Goal: Task Accomplishment & Management: Use online tool/utility

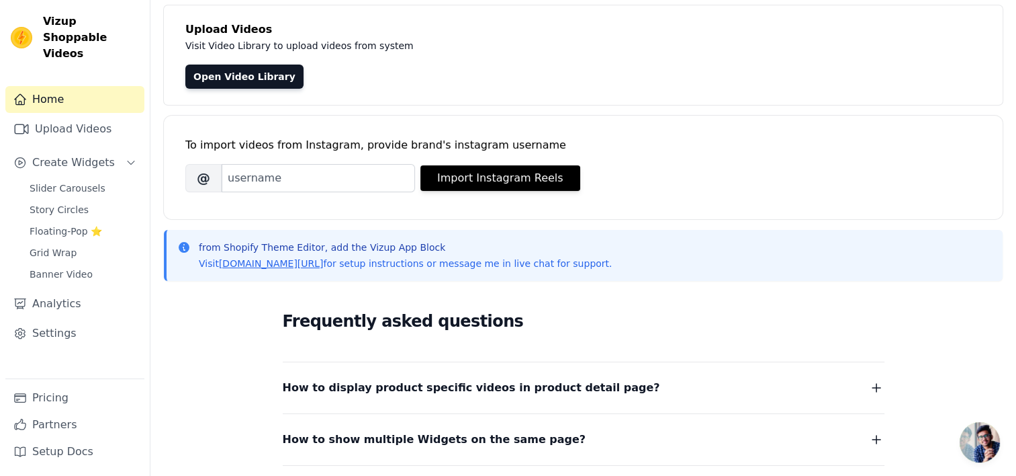
scroll to position [8, 0]
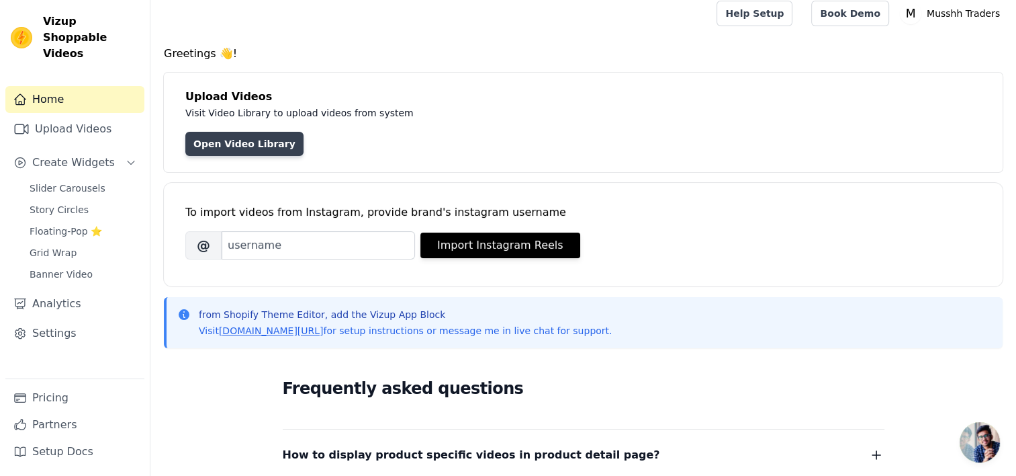
click at [233, 135] on link "Open Video Library" at bounding box center [244, 144] width 118 height 24
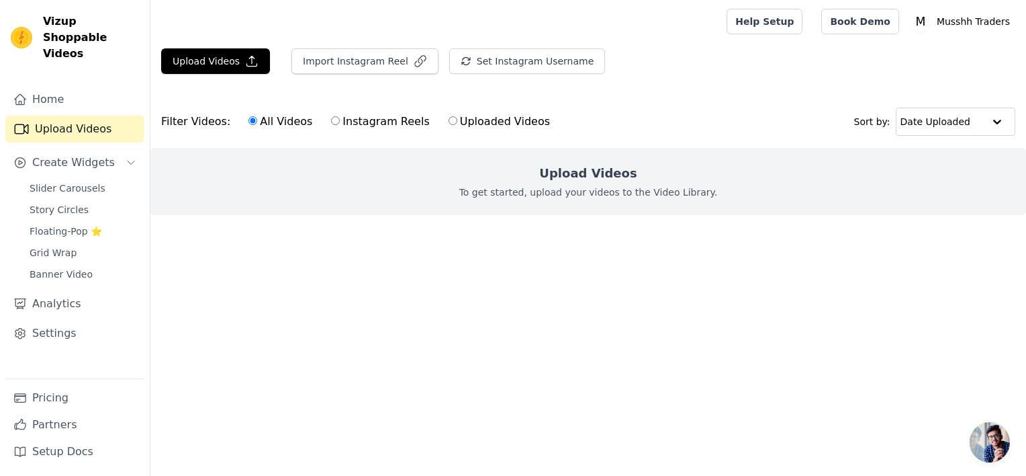
click at [449, 120] on input "Uploaded Videos" at bounding box center [453, 120] width 9 height 9
radio input "true"
click at [942, 116] on input "text" at bounding box center [942, 121] width 83 height 27
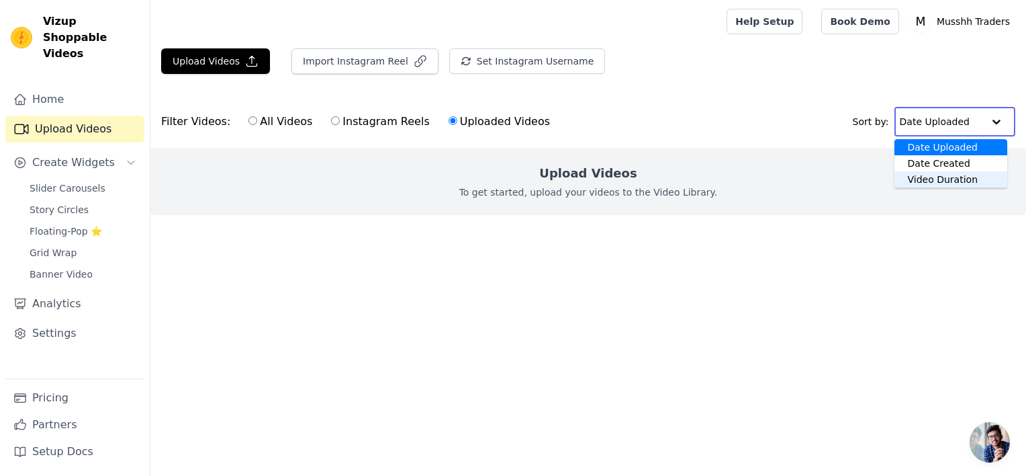
click at [852, 269] on main "Upload Videos Import Instagram Reel Set Instagram Username Import Latest IG Ree…" at bounding box center [588, 156] width 876 height 226
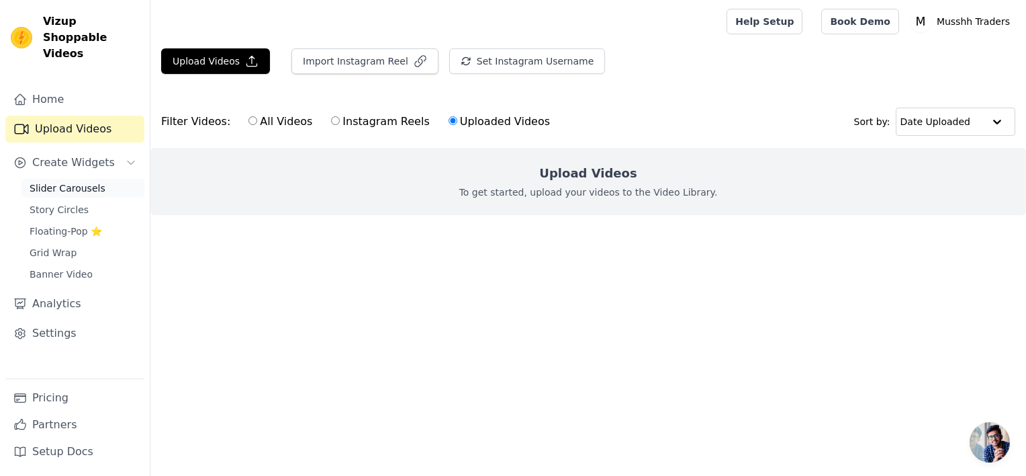
click at [89, 181] on span "Slider Carousels" at bounding box center [68, 187] width 76 height 13
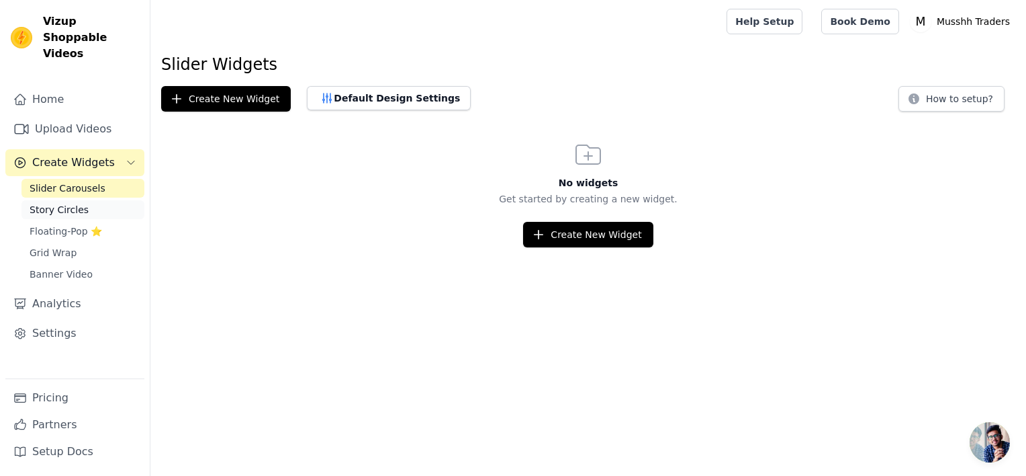
click at [97, 200] on link "Story Circles" at bounding box center [82, 209] width 123 height 19
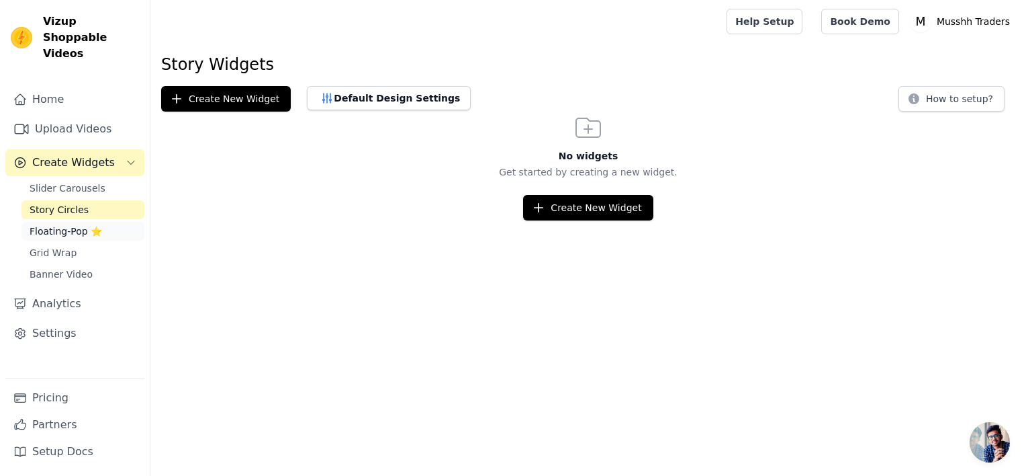
click at [87, 224] on span "Floating-Pop ⭐" at bounding box center [66, 230] width 73 height 13
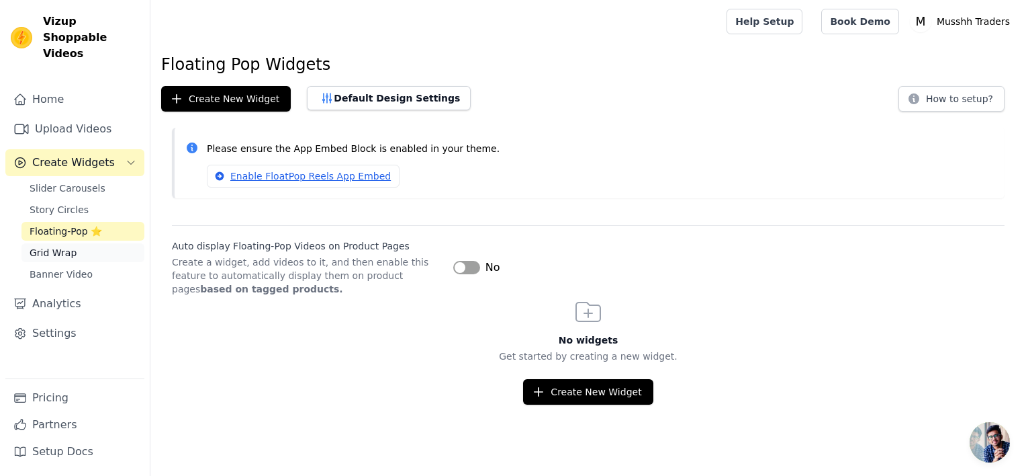
click at [116, 243] on link "Grid Wrap" at bounding box center [82, 252] width 123 height 19
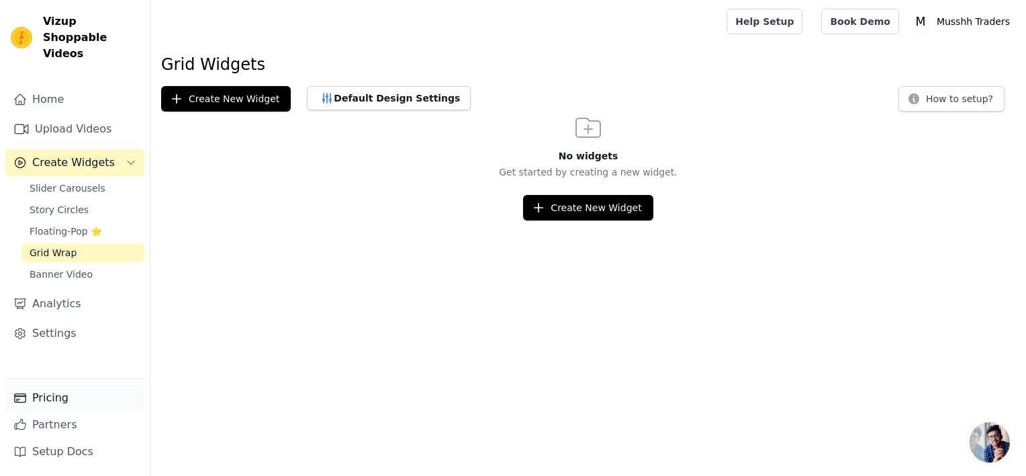
click at [87, 392] on link "Pricing" at bounding box center [74, 397] width 139 height 27
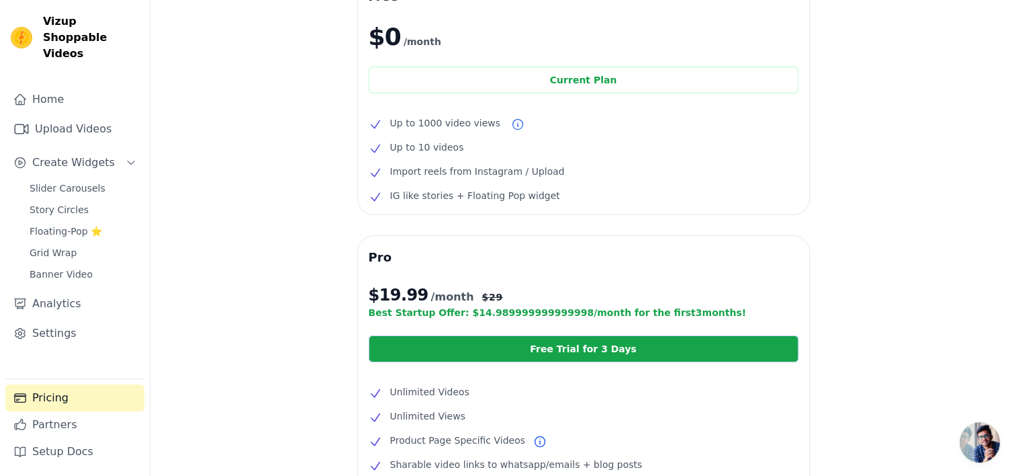
scroll to position [60, 0]
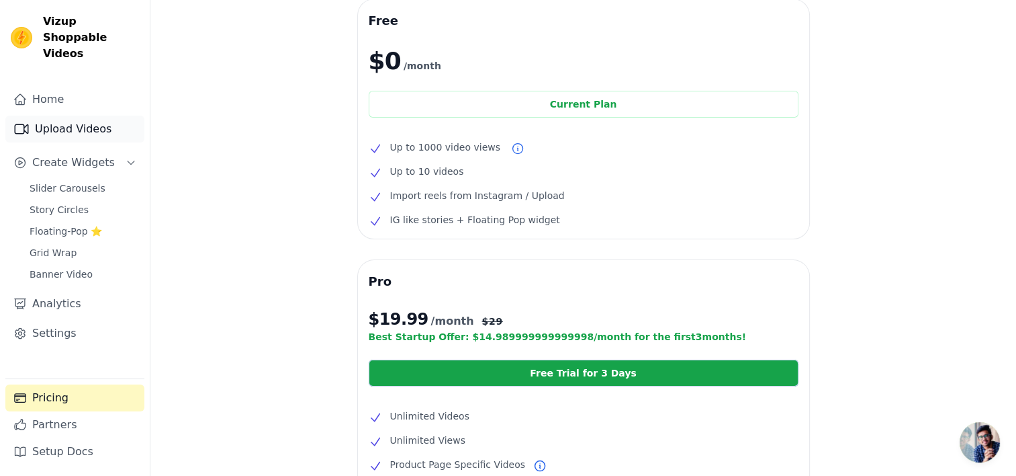
click at [99, 116] on link "Upload Videos" at bounding box center [74, 129] width 139 height 27
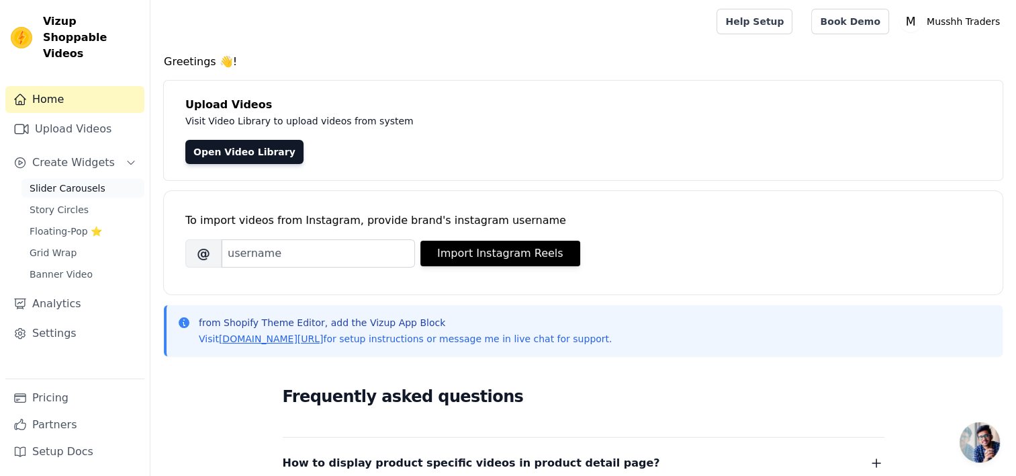
click at [85, 181] on span "Slider Carousels" at bounding box center [68, 187] width 76 height 13
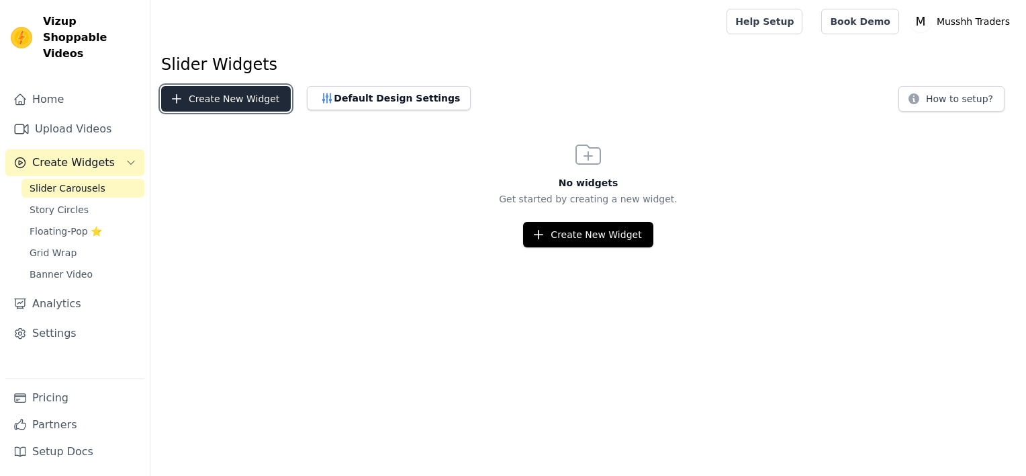
click at [253, 103] on button "Create New Widget" at bounding box center [226, 99] width 130 height 26
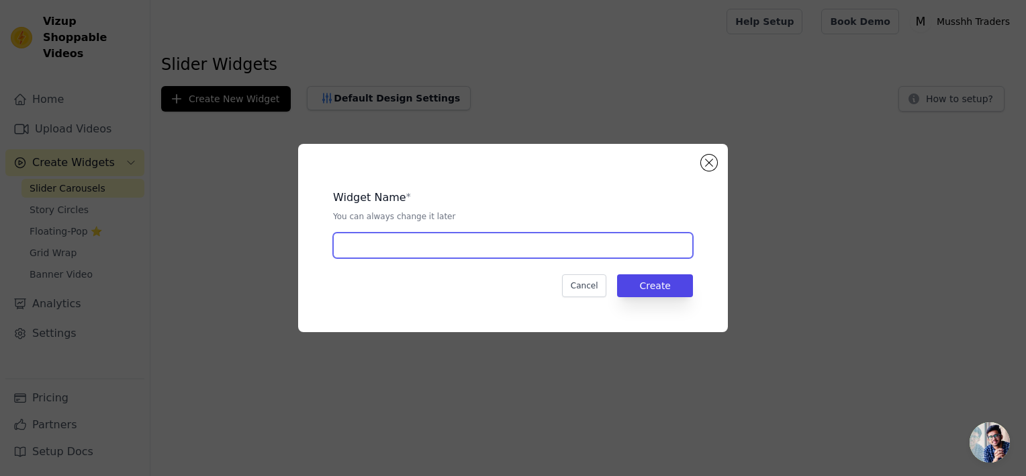
click at [480, 245] on input "text" at bounding box center [513, 245] width 360 height 26
type input "new"
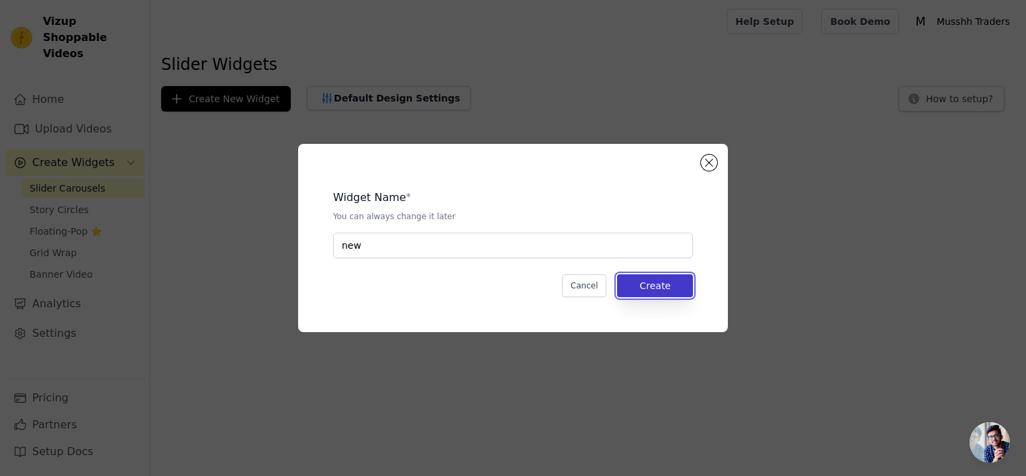
click at [682, 275] on button "Create" at bounding box center [655, 285] width 76 height 23
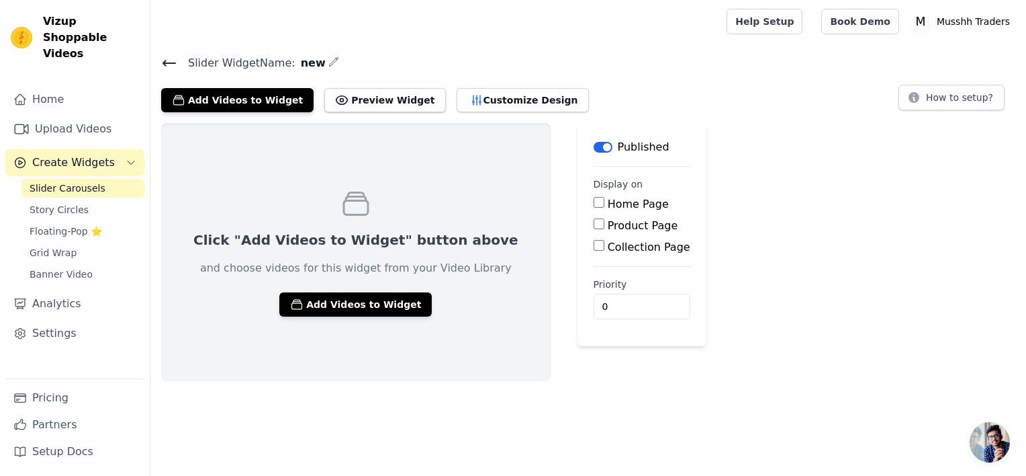
click at [608, 208] on label "Home Page" at bounding box center [638, 203] width 61 height 13
click at [594, 208] on input "Home Page" at bounding box center [599, 202] width 11 height 11
checkbox input "true"
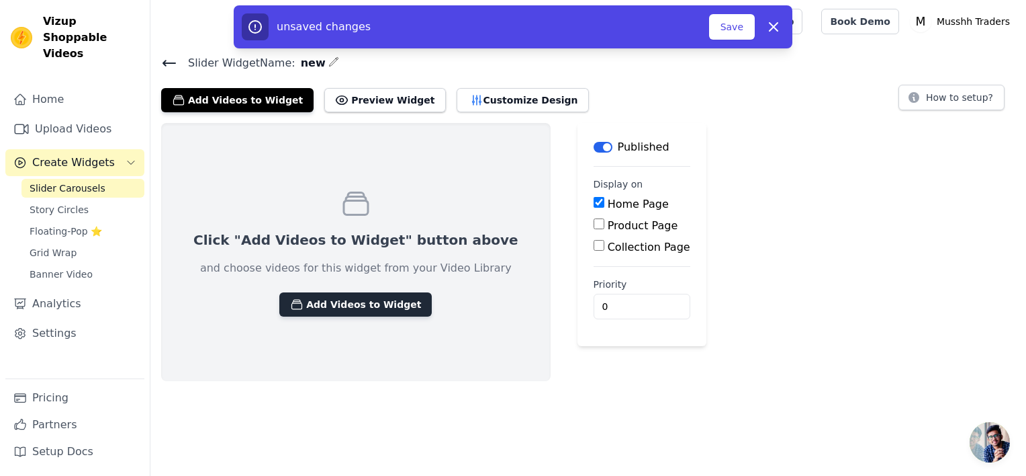
click at [335, 310] on button "Add Videos to Widget" at bounding box center [355, 304] width 152 height 24
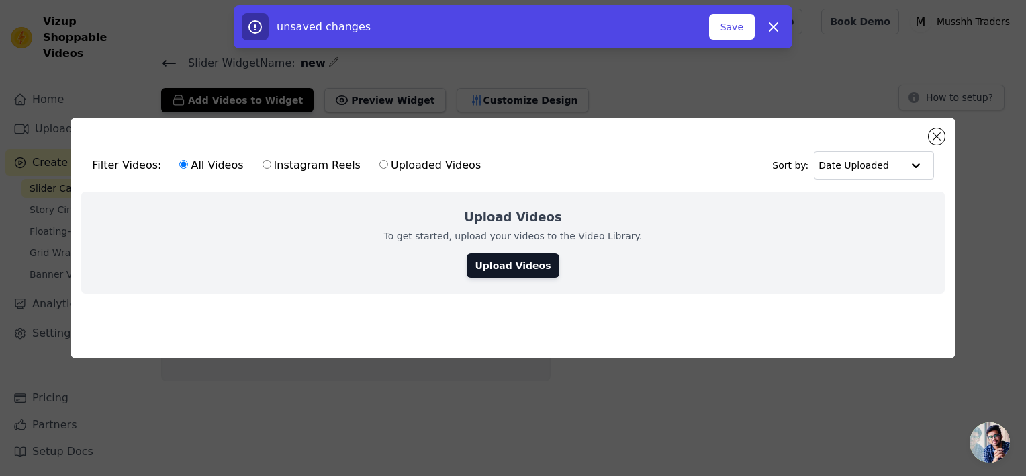
click at [380, 160] on input "Uploaded Videos" at bounding box center [384, 164] width 9 height 9
radio input "true"
click at [850, 166] on input "text" at bounding box center [860, 165] width 83 height 27
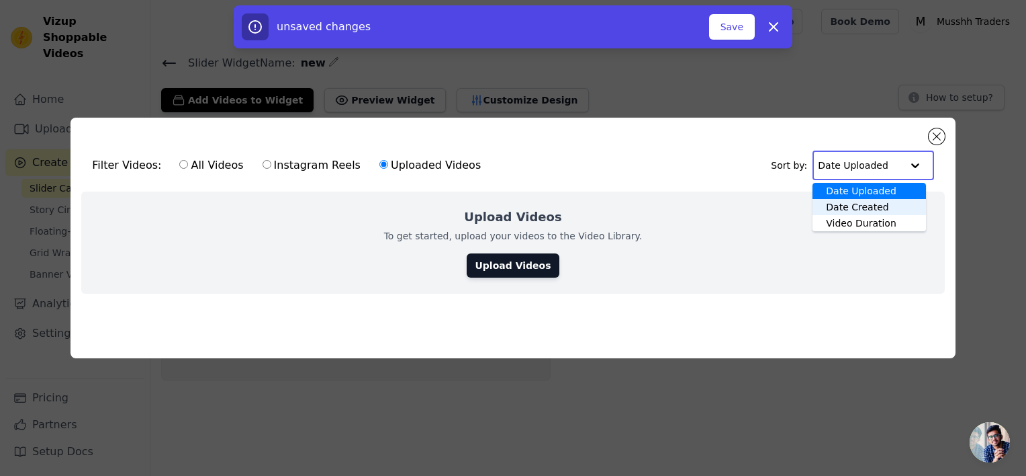
click at [873, 199] on div "Date Created" at bounding box center [869, 207] width 113 height 16
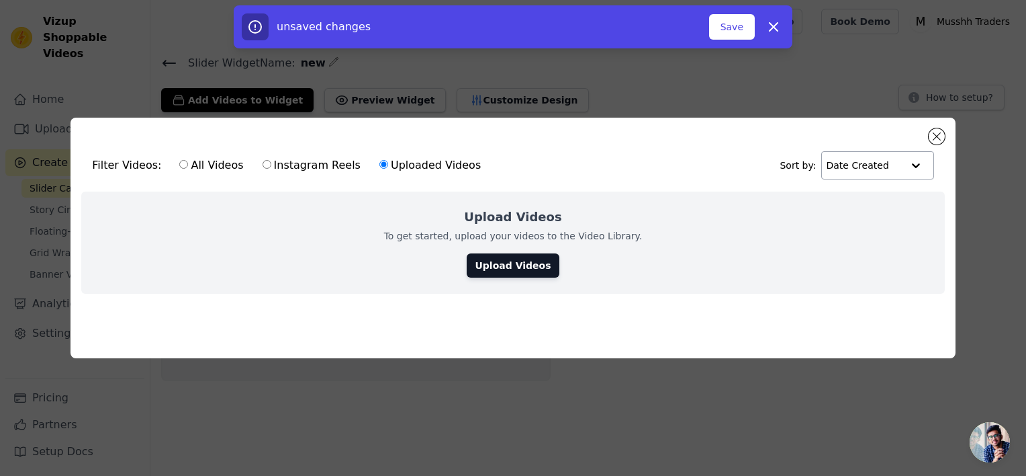
click at [179, 163] on label "All Videos" at bounding box center [211, 165] width 65 height 17
click at [179, 163] on input "All Videos" at bounding box center [183, 164] width 9 height 9
radio input "true"
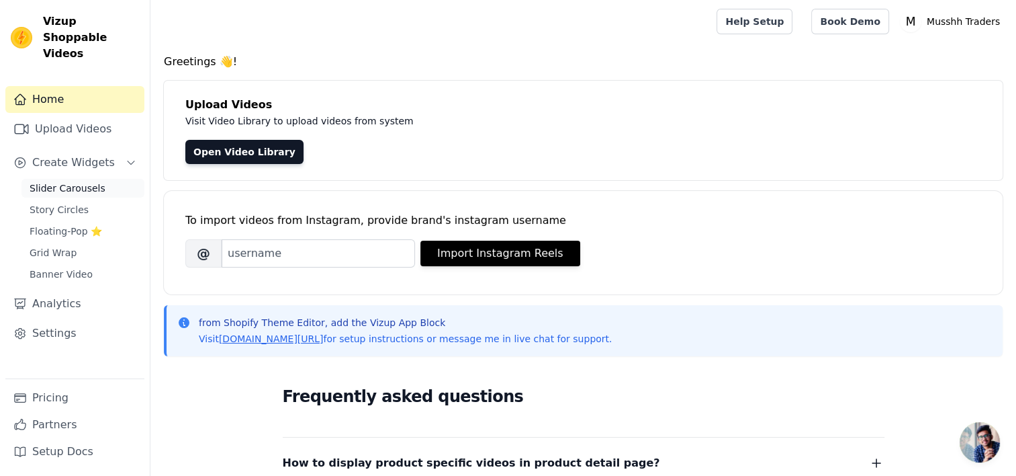
click at [81, 181] on span "Slider Carousels" at bounding box center [68, 187] width 76 height 13
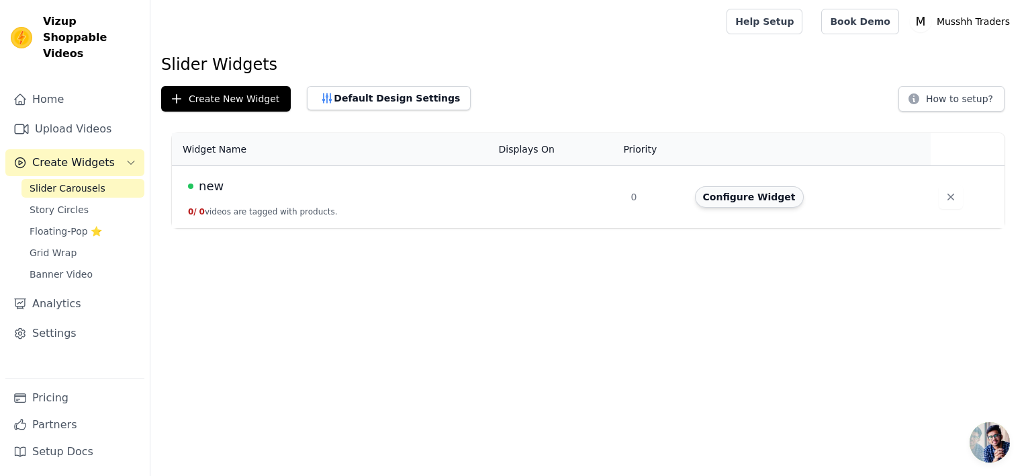
click at [744, 202] on button "Configure Widget" at bounding box center [749, 196] width 109 height 21
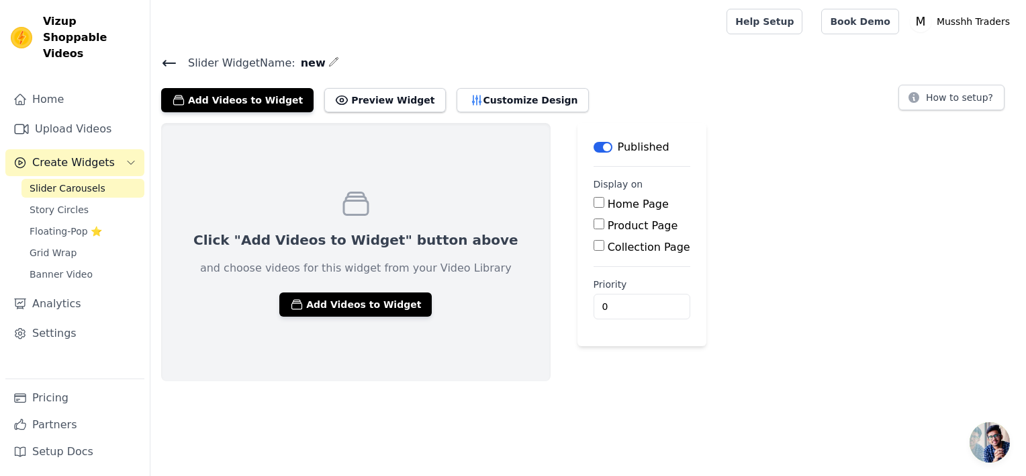
click at [594, 206] on input "Home Page" at bounding box center [599, 202] width 11 height 11
checkbox input "true"
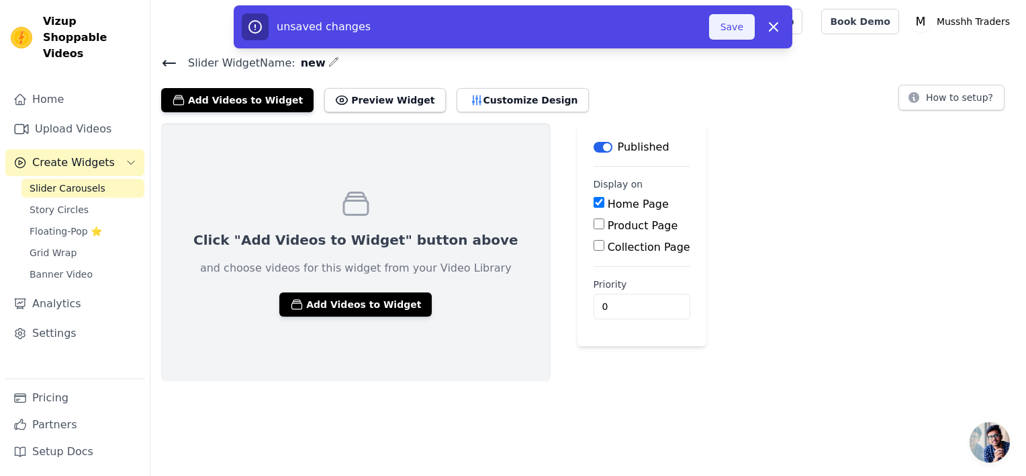
click at [738, 33] on button "Save" at bounding box center [732, 27] width 46 height 26
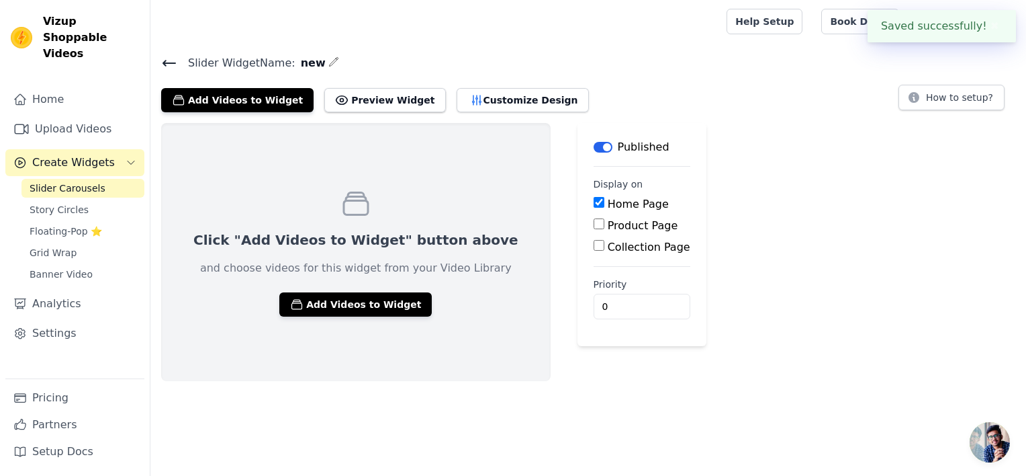
click at [355, 322] on div "Click "Add Videos to Widget" button above and choose videos for this widget fro…" at bounding box center [356, 252] width 390 height 258
click at [376, 310] on button "Add Videos to Widget" at bounding box center [355, 304] width 152 height 24
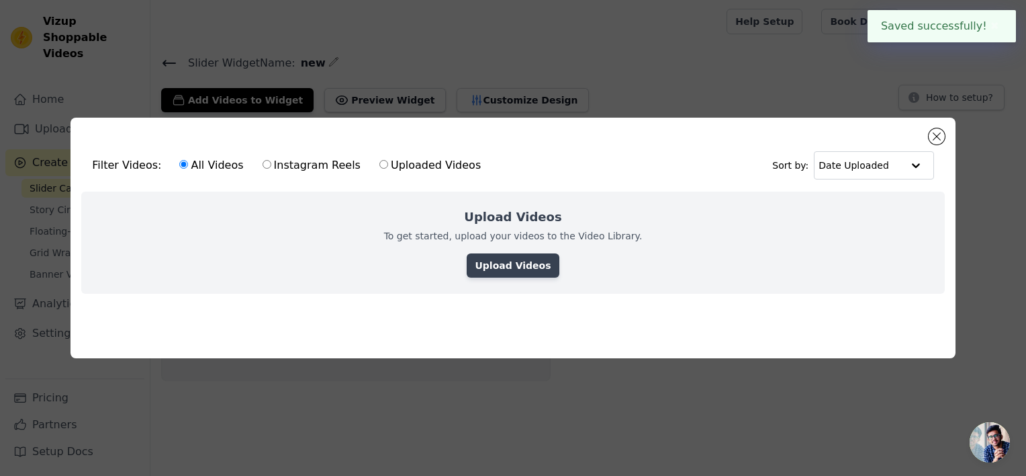
click at [528, 265] on link "Upload Videos" at bounding box center [513, 265] width 92 height 24
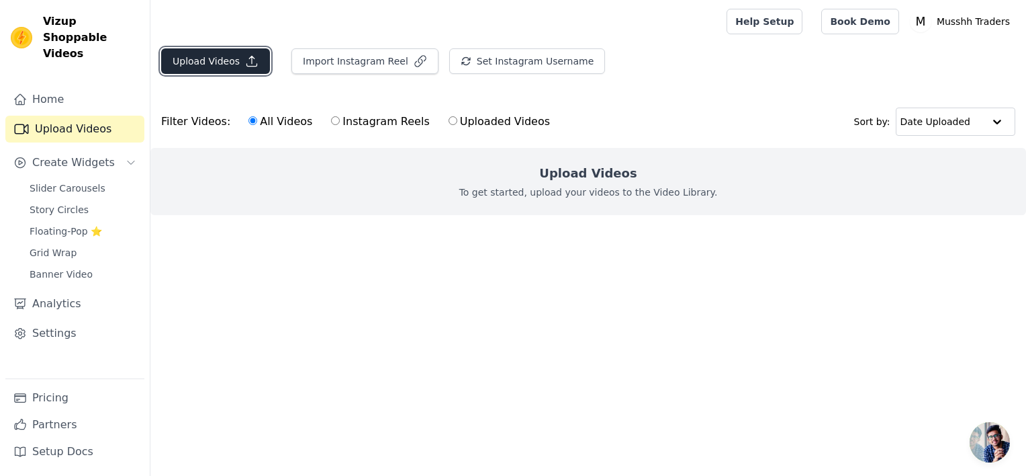
click at [213, 71] on button "Upload Videos" at bounding box center [215, 61] width 109 height 26
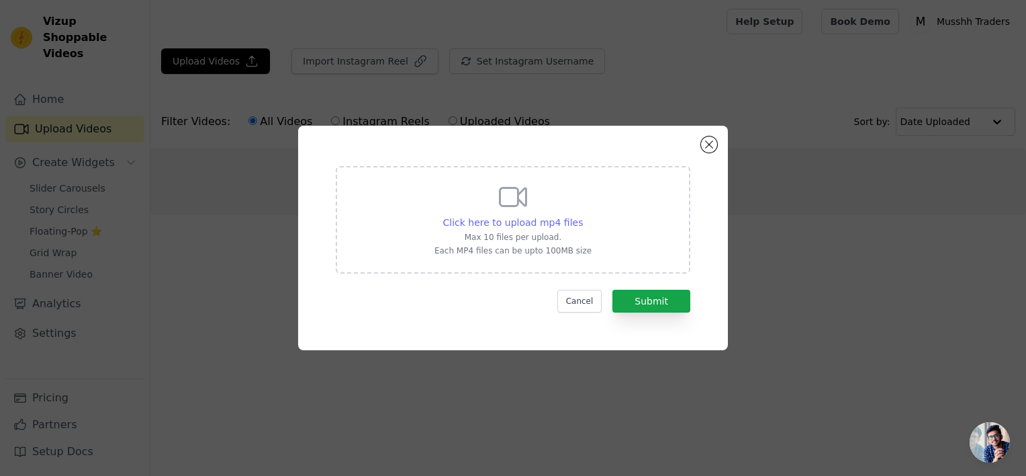
click at [509, 228] on span "Click here to upload mp4 files" at bounding box center [513, 222] width 140 height 11
click at [582, 216] on input "Click here to upload mp4 files Max 10 files per upload. Each MP4 files can be u…" at bounding box center [582, 215] width 1 height 1
type input "C:\fakepath\6438a3e76b2146daa4fa4b4862d239fa.mp4"
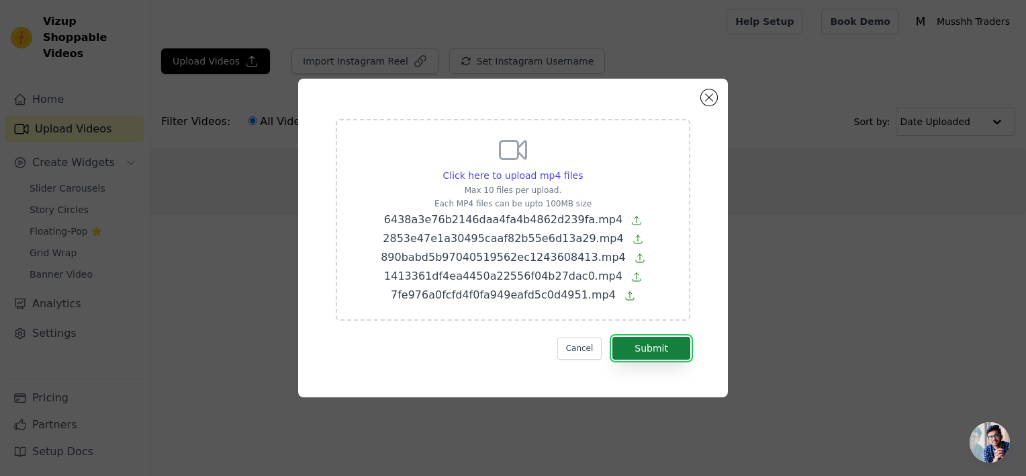
click at [652, 347] on button "Submit" at bounding box center [652, 348] width 78 height 23
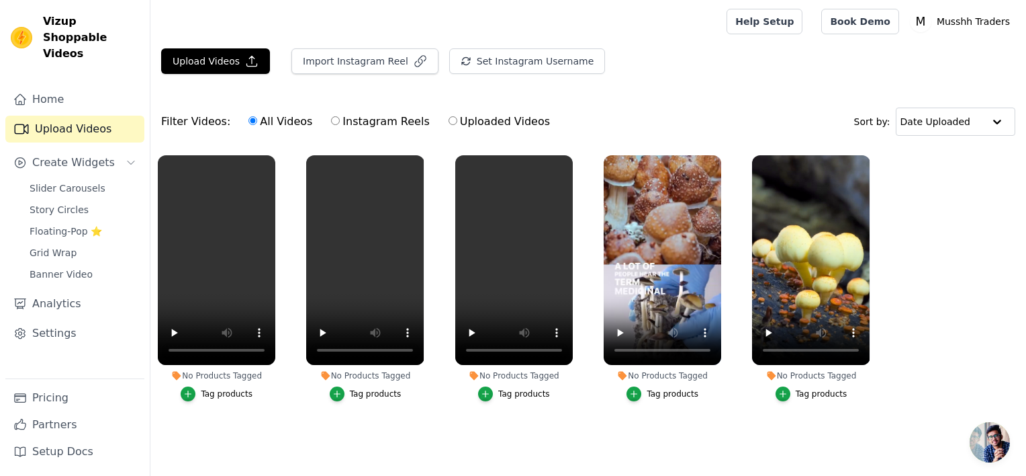
click at [826, 396] on div "Tag products" at bounding box center [822, 393] width 52 height 11
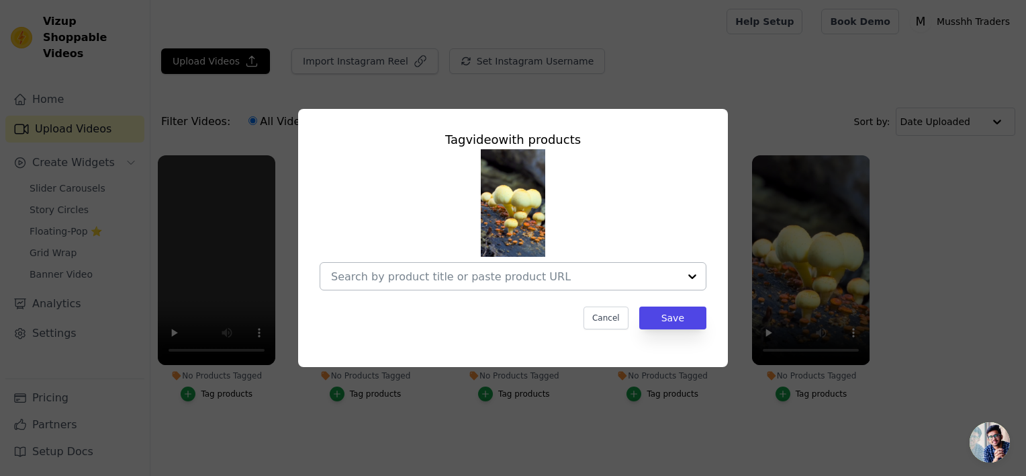
click at [541, 281] on input "No Products Tagged Tag video with products Cancel Save Tag products" at bounding box center [505, 276] width 348 height 13
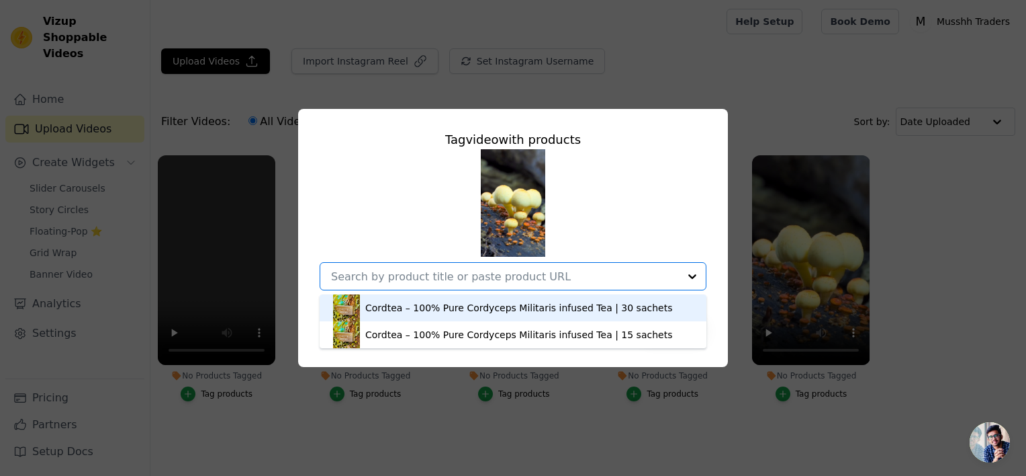
click at [591, 307] on div "Cordtea – 100% Pure Cordyceps Militaris infused Tea | 30 sachets" at bounding box center [518, 307] width 307 height 13
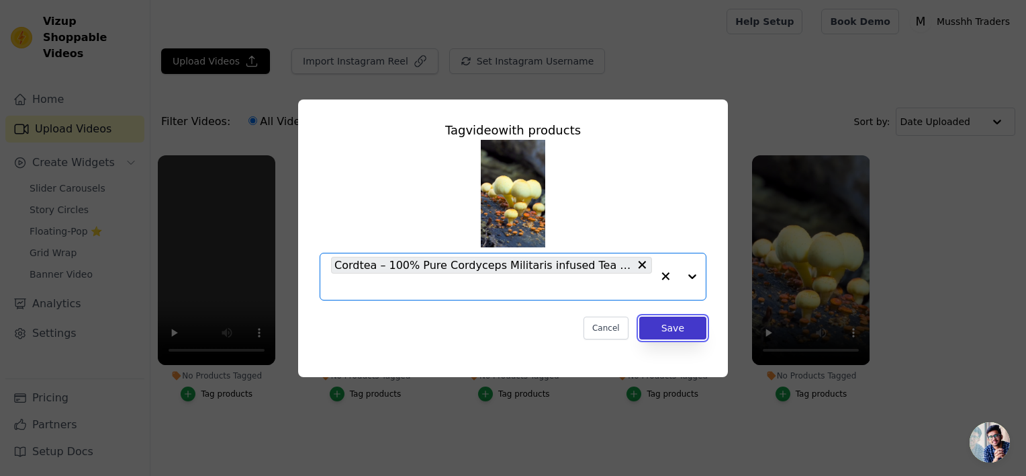
click at [692, 334] on button "Save" at bounding box center [672, 327] width 67 height 23
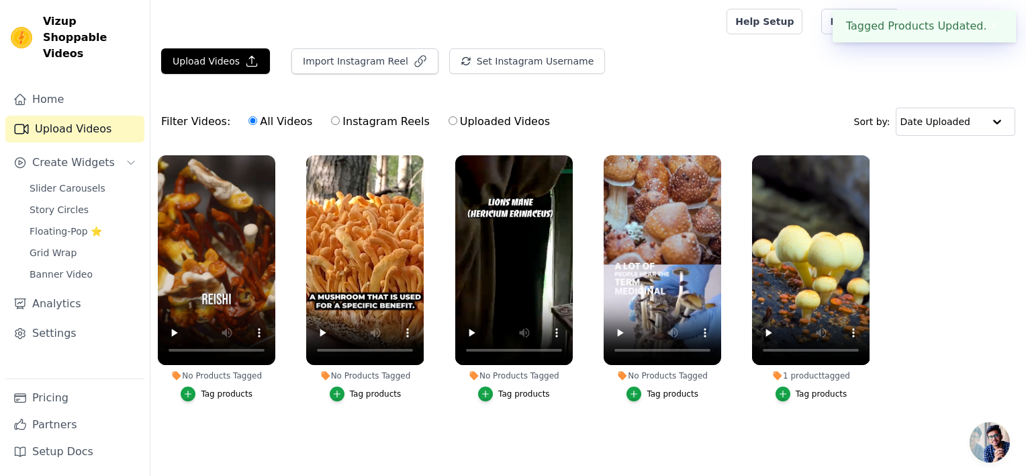
click at [825, 393] on div "Tag products" at bounding box center [822, 393] width 52 height 11
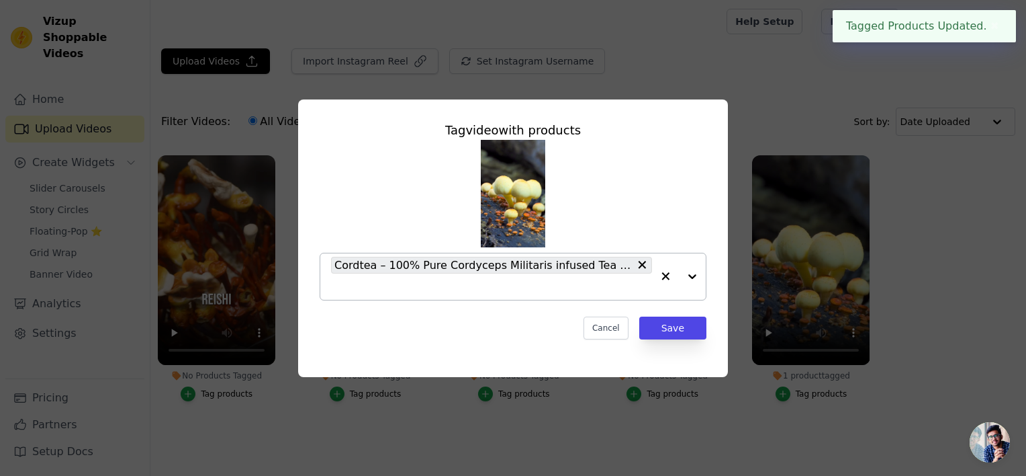
click at [617, 292] on input "1 product tagged Tag video with products Cordtea – 100% Pure Cordyceps Militari…" at bounding box center [491, 286] width 321 height 13
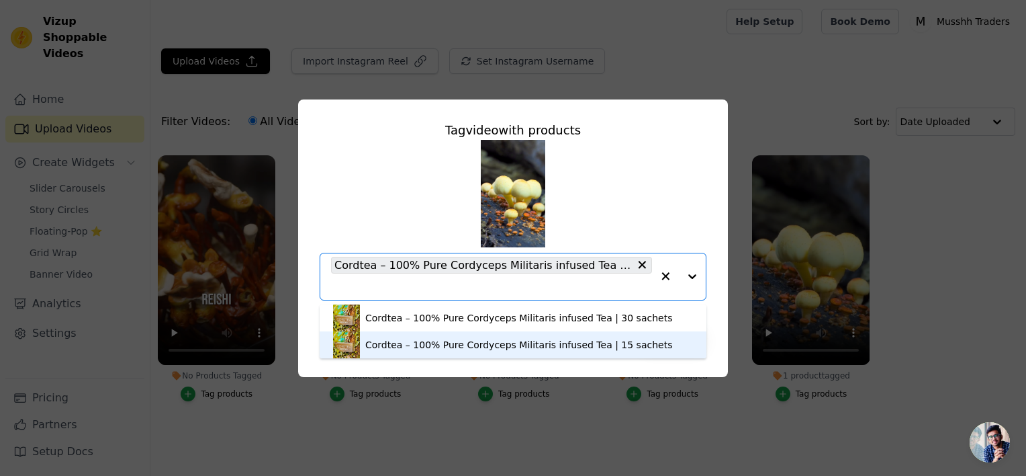
click at [572, 341] on div "Cordtea – 100% Pure Cordyceps Militaris infused Tea | 15 sachets" at bounding box center [518, 344] width 307 height 13
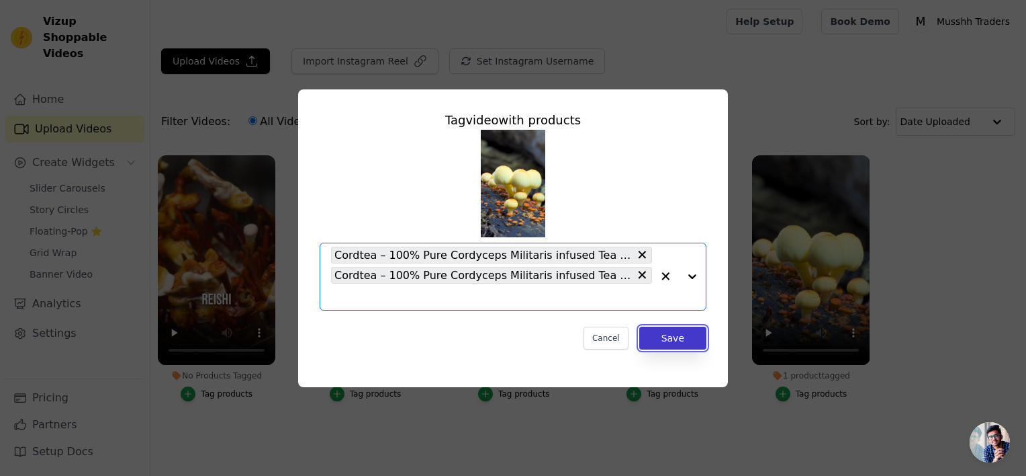
click at [686, 339] on button "Save" at bounding box center [672, 337] width 67 height 23
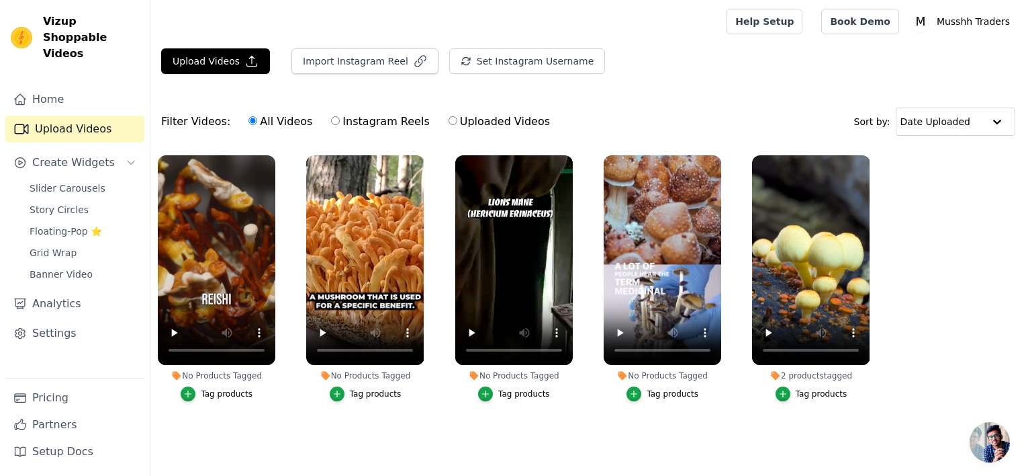
click at [386, 394] on div "Tag products" at bounding box center [376, 393] width 52 height 11
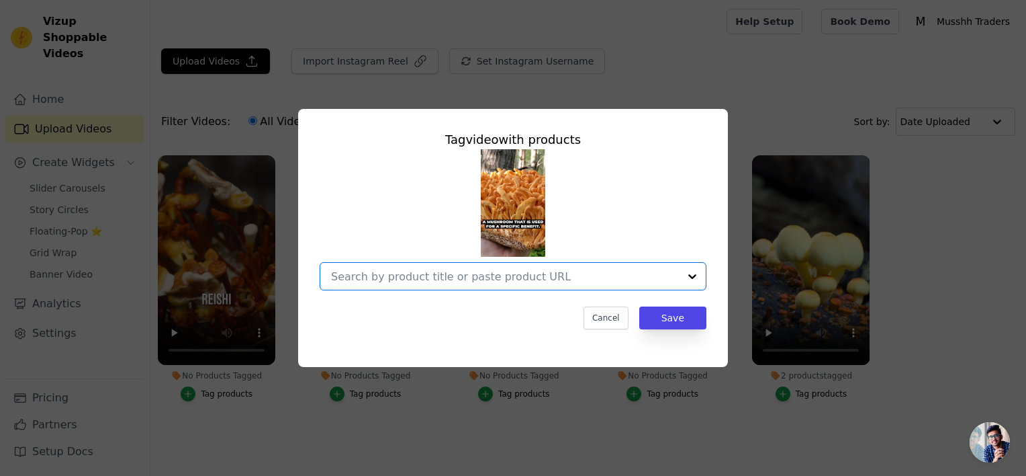
click at [639, 279] on input "No Products Tagged Tag video with products Option undefined, selected. Select i…" at bounding box center [505, 276] width 348 height 13
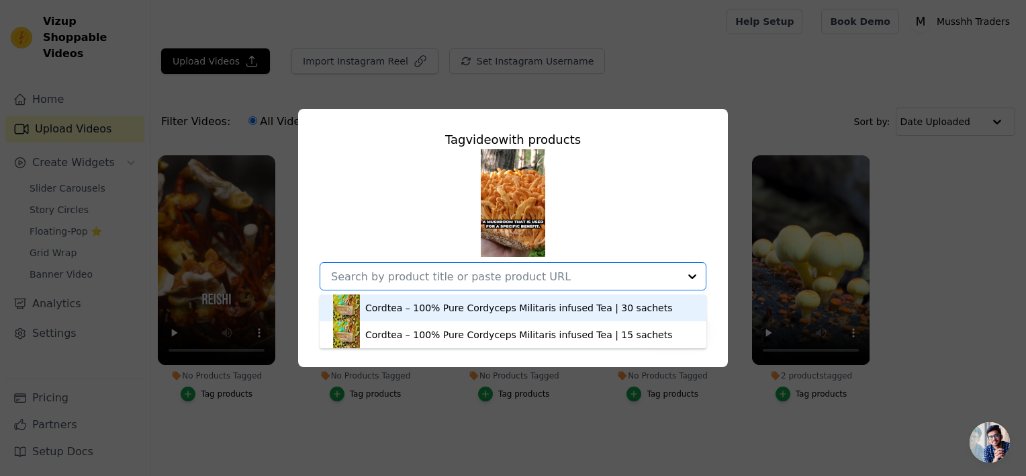
click at [529, 309] on div "Cordtea – 100% Pure Cordyceps Militaris infused Tea | 30 sachets" at bounding box center [518, 307] width 307 height 13
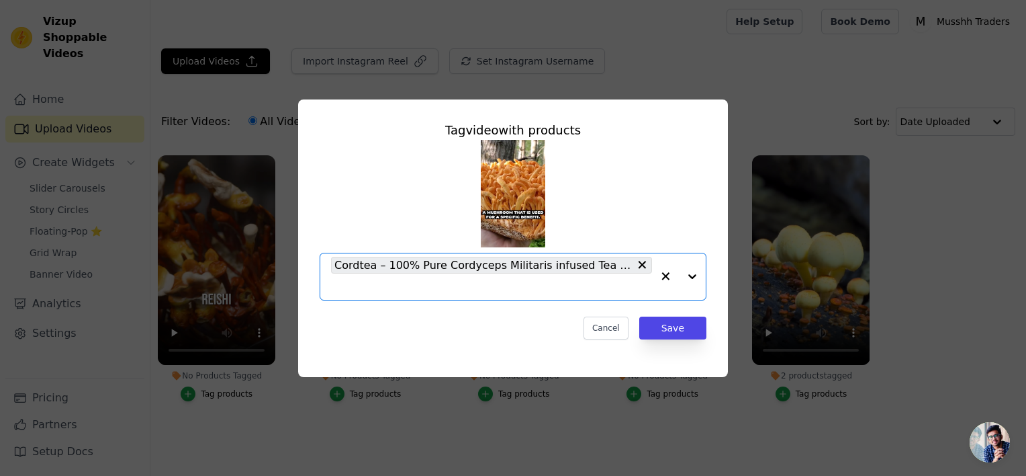
click at [592, 290] on input "No Products Tagged Tag video with products Option Cordtea – 100% Pure Cordyceps…" at bounding box center [491, 286] width 321 height 13
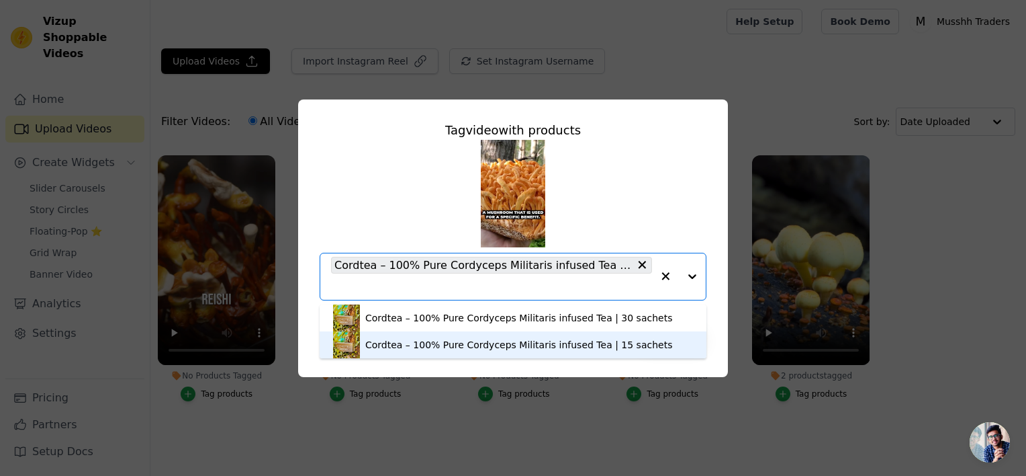
click at [584, 343] on div "Cordtea – 100% Pure Cordyceps Militaris infused Tea | 15 sachets" at bounding box center [518, 344] width 307 height 13
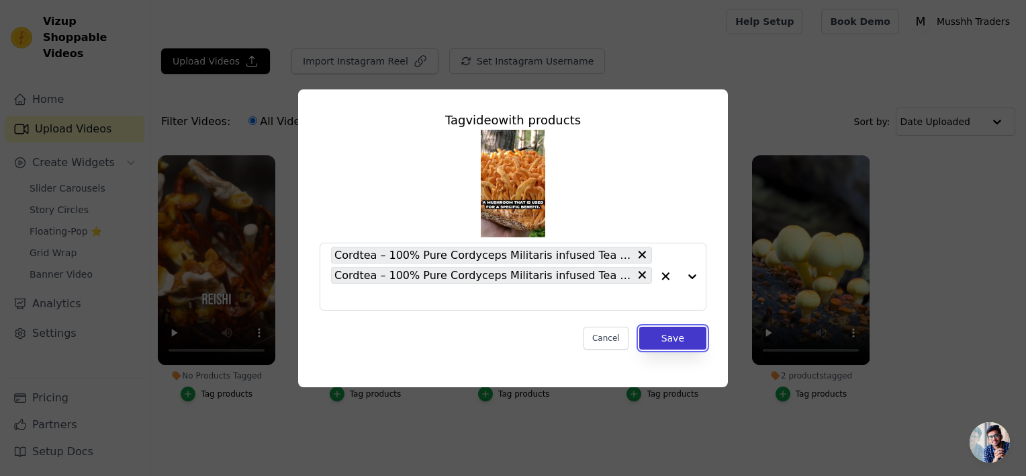
click at [668, 341] on button "Save" at bounding box center [672, 337] width 67 height 23
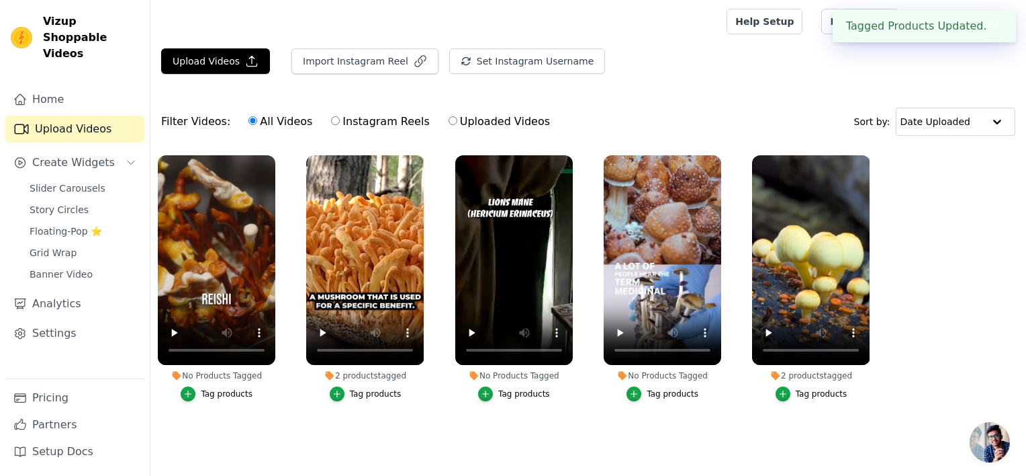
click at [927, 299] on ul "No Products Tagged Tag products 2 products tagged Tag products No Products Tagg…" at bounding box center [588, 291] width 876 height 287
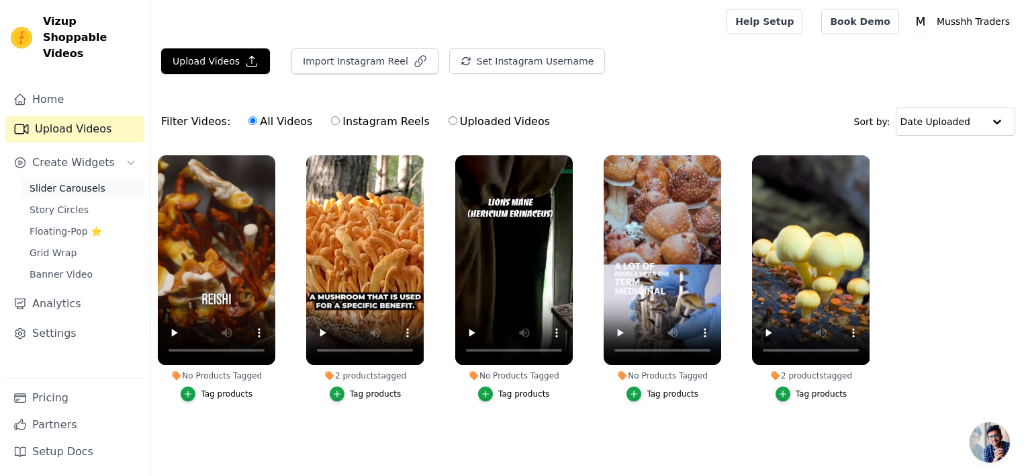
click at [86, 181] on span "Slider Carousels" at bounding box center [68, 187] width 76 height 13
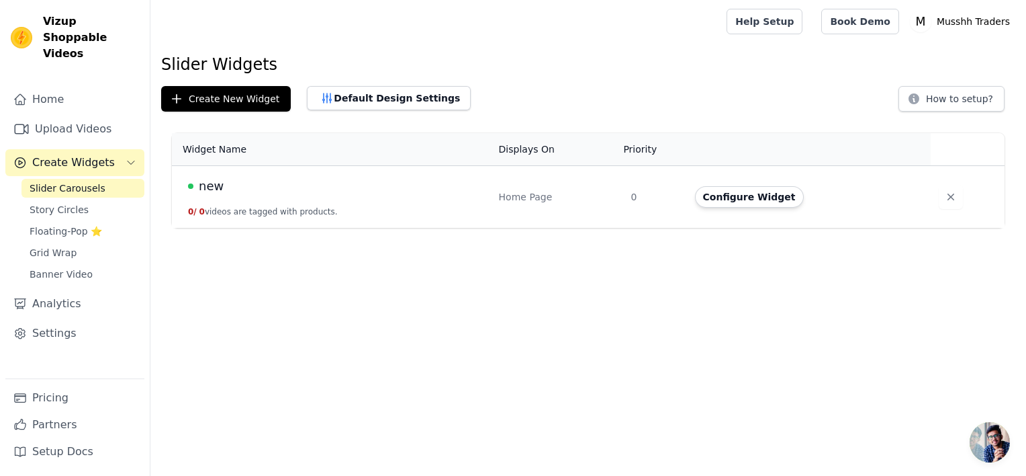
click at [335, 182] on div "new" at bounding box center [335, 186] width 295 height 19
click at [762, 204] on button "Configure Widget" at bounding box center [749, 196] width 109 height 21
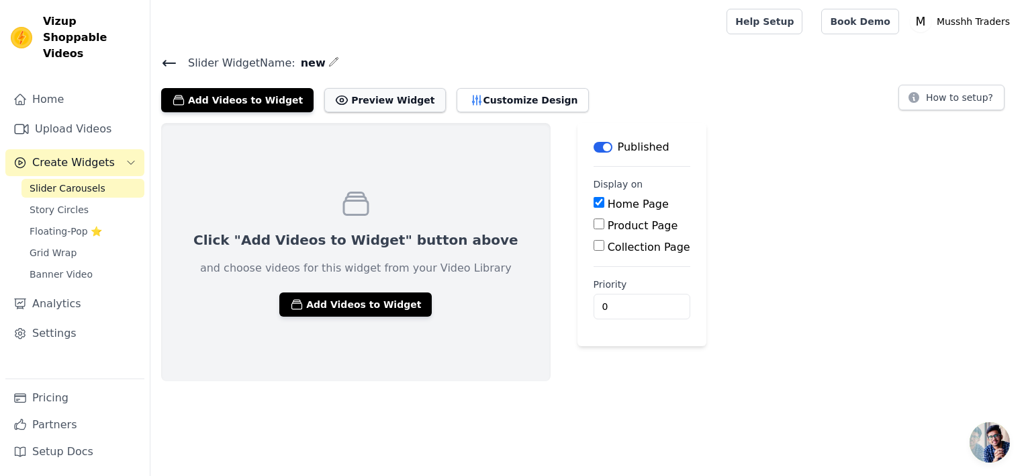
click at [382, 105] on button "Preview Widget" at bounding box center [384, 100] width 121 height 24
click at [457, 101] on button "Customize Design" at bounding box center [523, 100] width 132 height 24
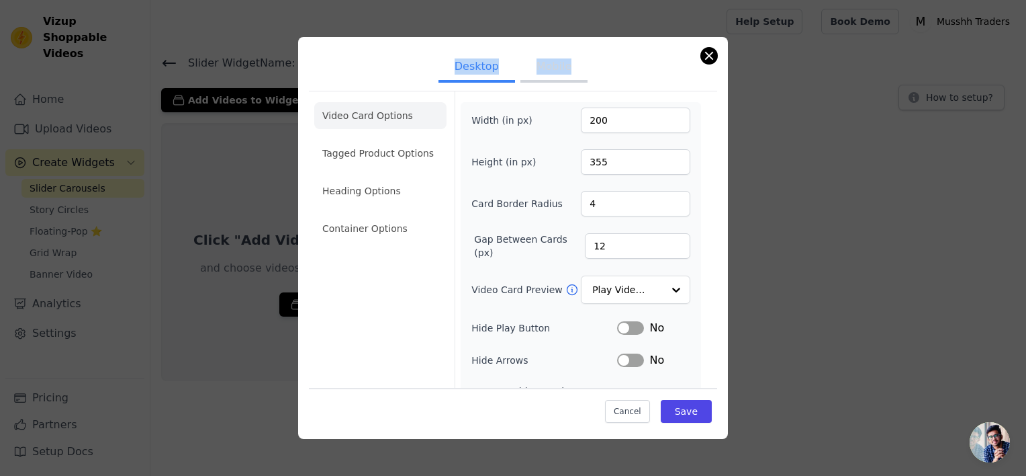
click at [701, 57] on div "Desktop Mobile Video Card Options Tagged Product Options Heading Options Contai…" at bounding box center [513, 238] width 430 height 402
click at [718, 55] on div "Desktop Mobile Video Card Options Tagged Product Options Heading Options Contai…" at bounding box center [513, 238] width 430 height 402
drag, startPoint x: 711, startPoint y: 55, endPoint x: 697, endPoint y: 56, distance: 14.1
click at [710, 55] on button "Close modal" at bounding box center [709, 56] width 16 height 16
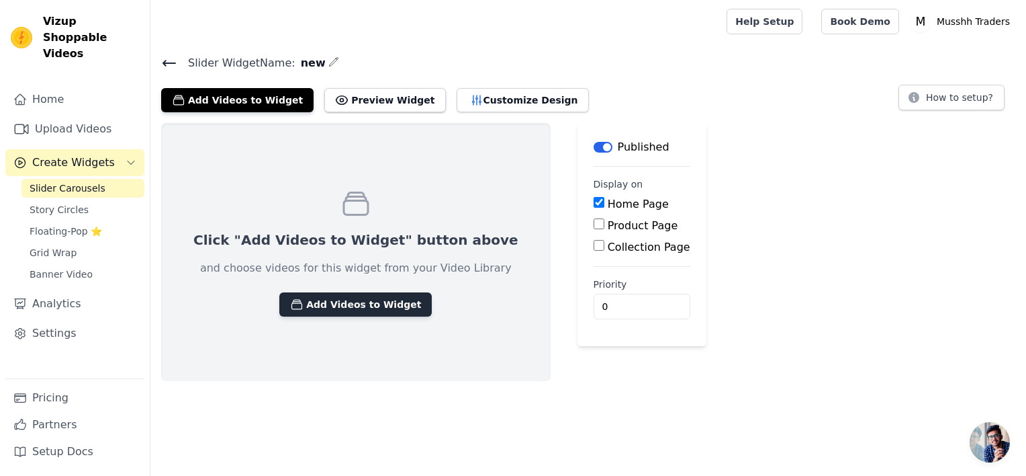
click at [367, 309] on button "Add Videos to Widget" at bounding box center [355, 304] width 152 height 24
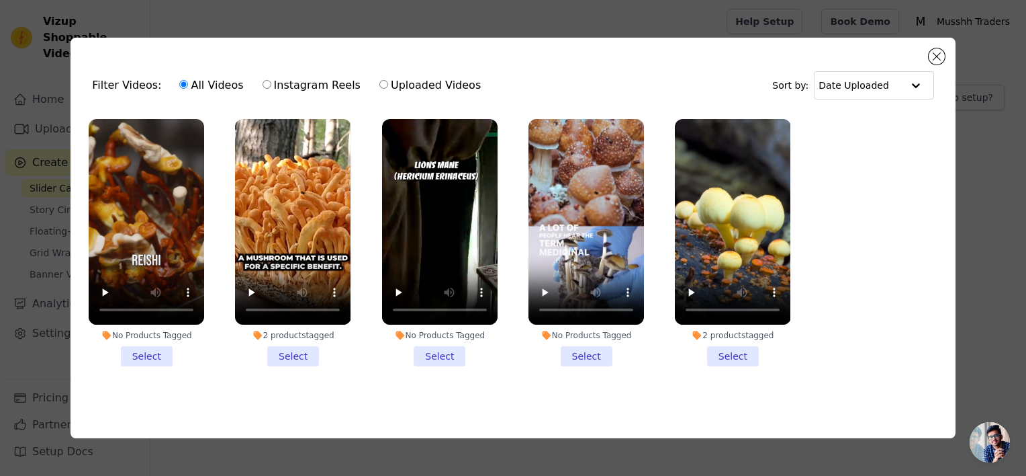
click at [156, 357] on li "No Products Tagged Select" at bounding box center [147, 242] width 116 height 247
click at [0, 0] on input "No Products Tagged Select" at bounding box center [0, 0] width 0 height 0
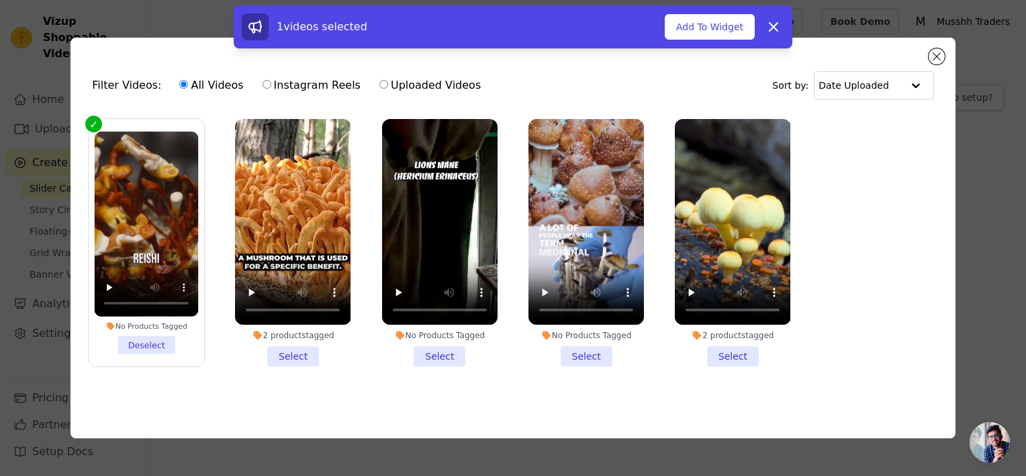
click at [278, 355] on li "2 products tagged Select" at bounding box center [293, 242] width 116 height 247
click at [0, 0] on input "2 products tagged Select" at bounding box center [0, 0] width 0 height 0
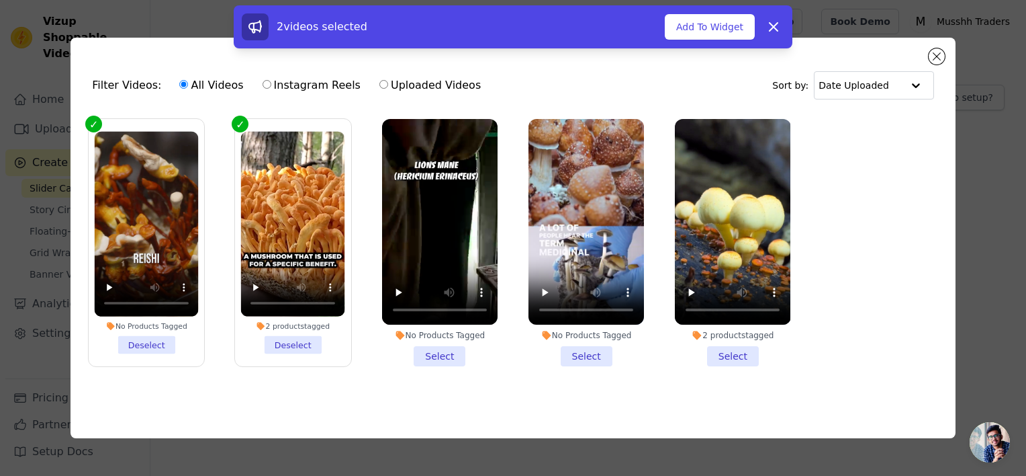
drag, startPoint x: 406, startPoint y: 349, endPoint x: 415, endPoint y: 345, distance: 9.4
click at [407, 349] on li "No Products Tagged Select" at bounding box center [440, 242] width 116 height 247
click at [0, 0] on input "No Products Tagged Select" at bounding box center [0, 0] width 0 height 0
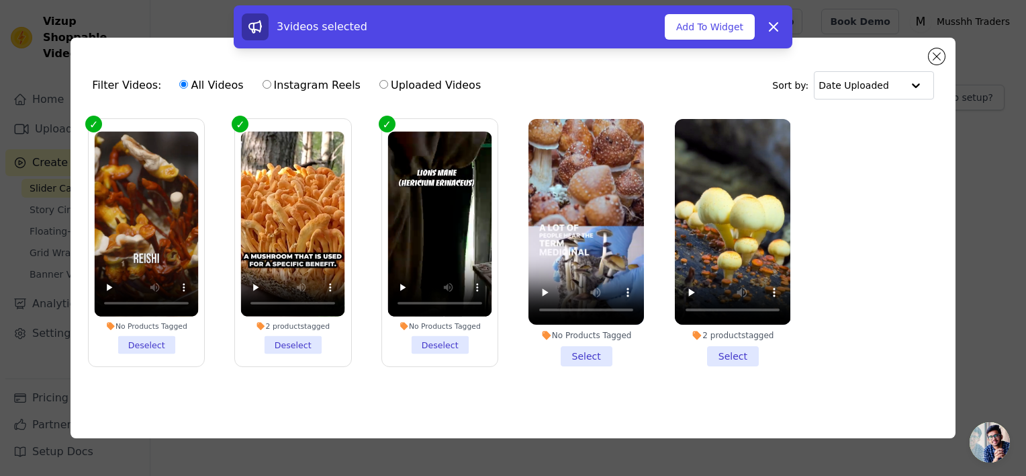
click at [596, 336] on div "No Products Tagged" at bounding box center [587, 335] width 116 height 11
click at [0, 0] on input "No Products Tagged Select" at bounding box center [0, 0] width 0 height 0
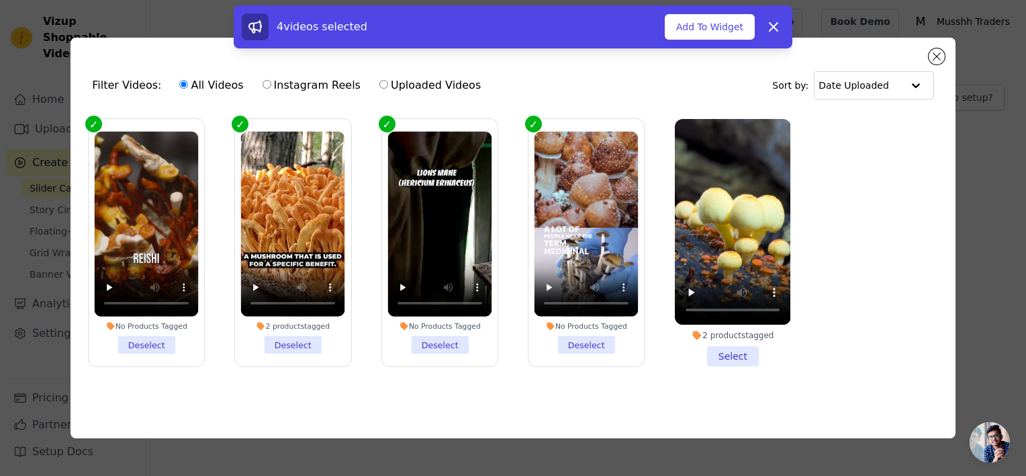
click at [736, 349] on li "2 products tagged Select" at bounding box center [733, 242] width 116 height 247
click at [698, 32] on button "Add To Widget" at bounding box center [710, 27] width 90 height 26
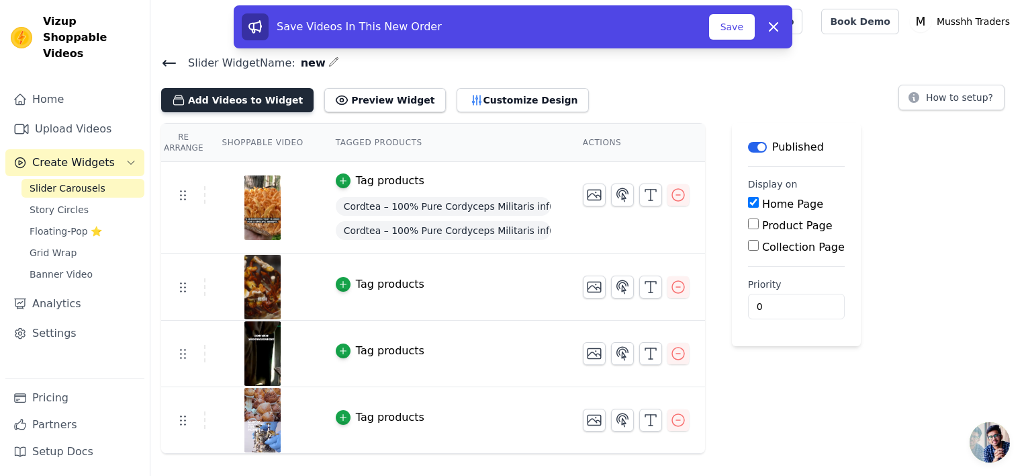
click at [220, 101] on button "Add Videos to Widget" at bounding box center [237, 100] width 152 height 24
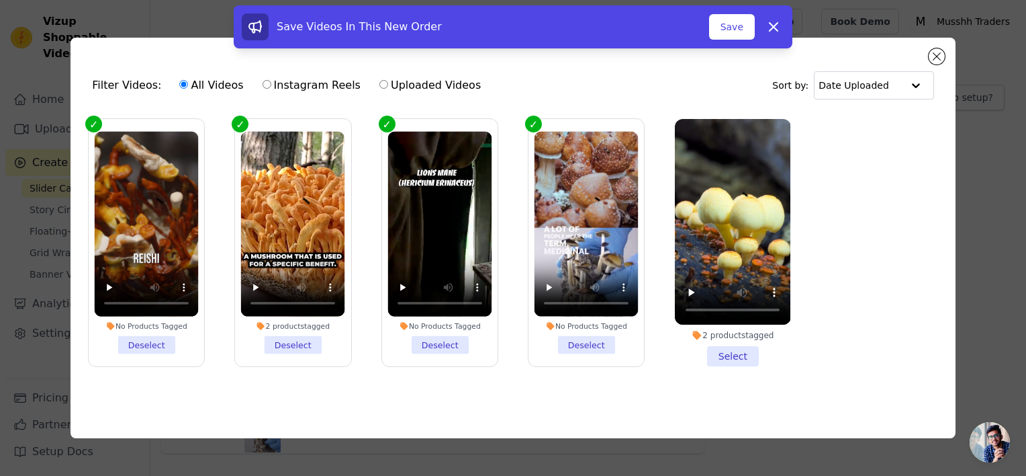
click at [732, 349] on li "2 products tagged Select" at bounding box center [733, 242] width 116 height 247
click at [0, 0] on input "2 products tagged Select" at bounding box center [0, 0] width 0 height 0
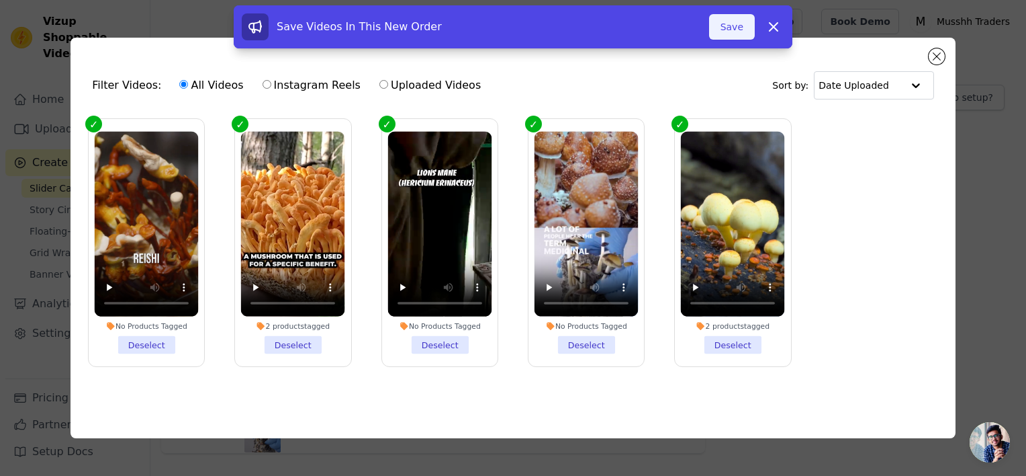
click at [736, 32] on button "Save" at bounding box center [732, 27] width 46 height 26
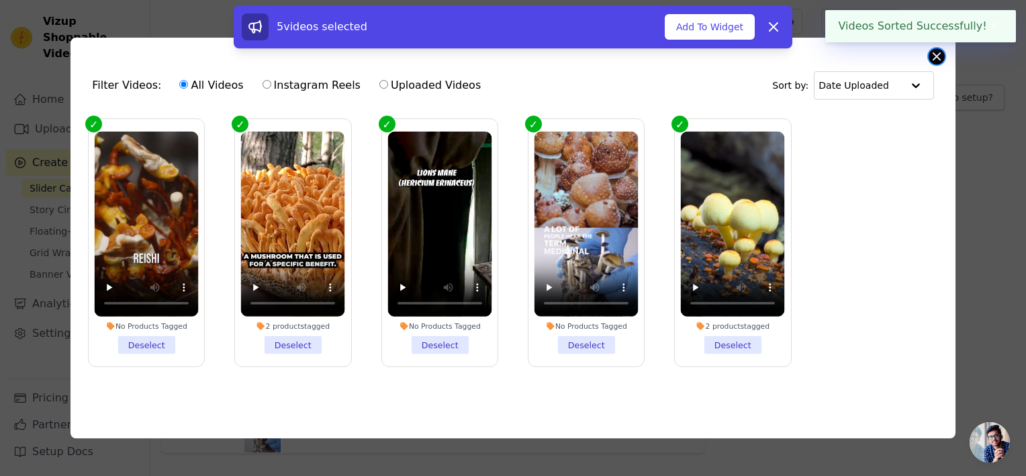
click at [942, 56] on button "Close modal" at bounding box center [937, 56] width 16 height 16
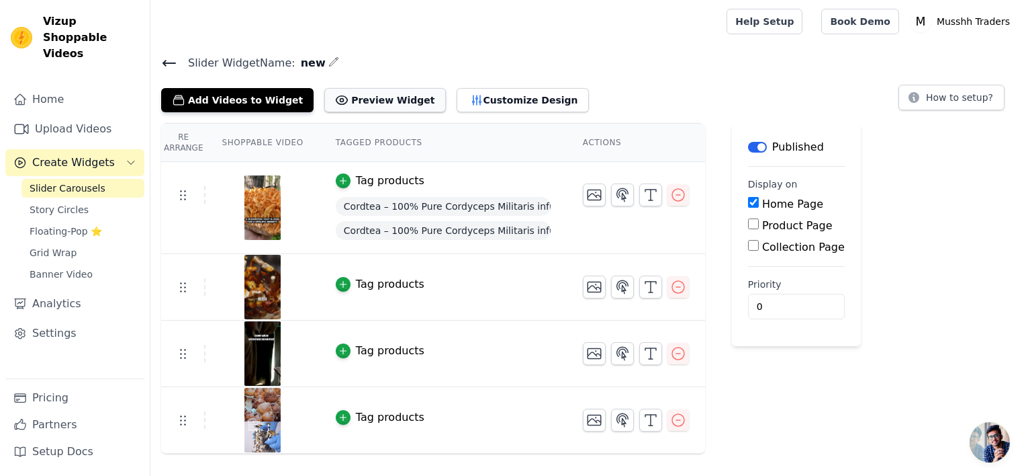
click at [367, 103] on button "Preview Widget" at bounding box center [384, 100] width 121 height 24
click at [479, 105] on button "Customize Design" at bounding box center [523, 100] width 132 height 24
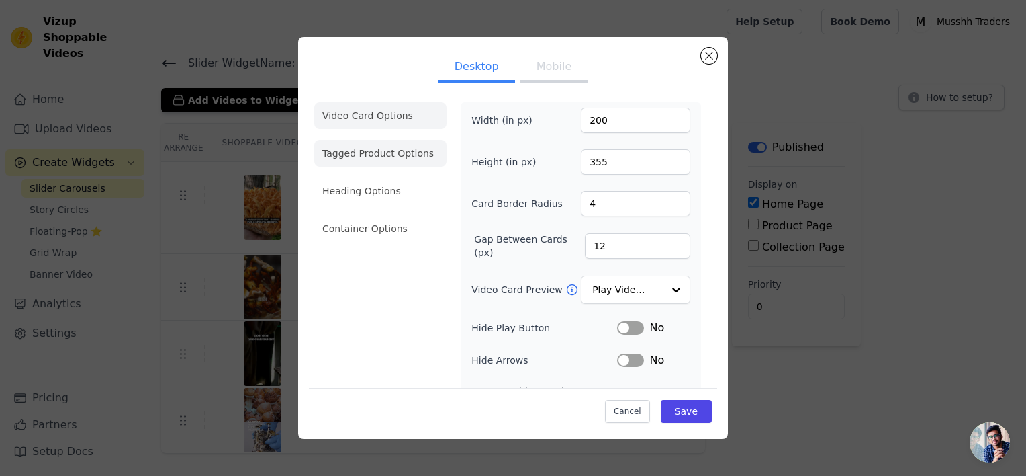
click at [397, 215] on li "Tagged Product Options" at bounding box center [380, 228] width 132 height 27
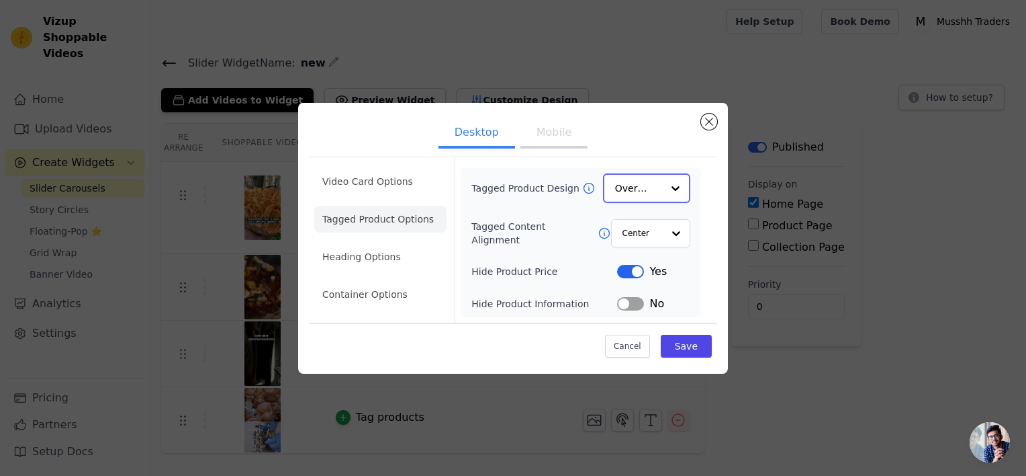
click at [650, 199] on input "Tagged Product Design" at bounding box center [638, 188] width 47 height 27
click at [648, 278] on div "Minimalist" at bounding box center [646, 276] width 87 height 28
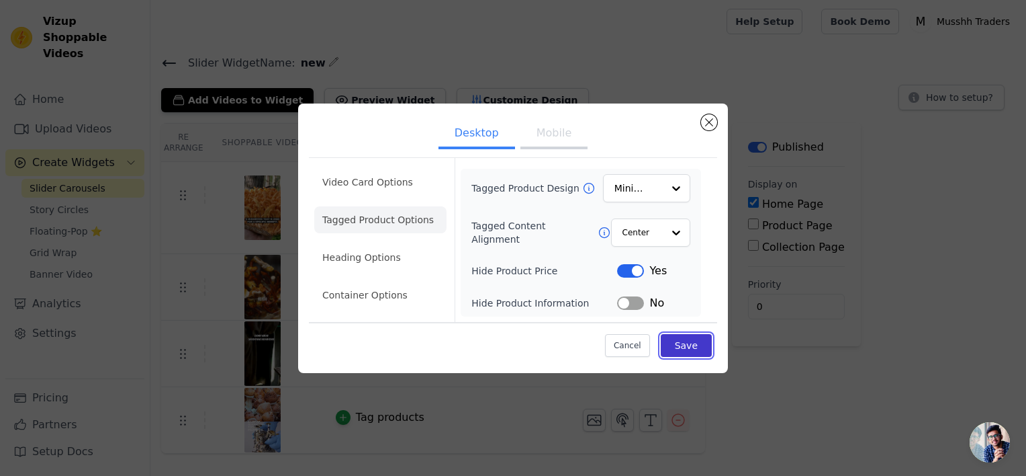
click at [697, 342] on button "Save" at bounding box center [686, 345] width 51 height 23
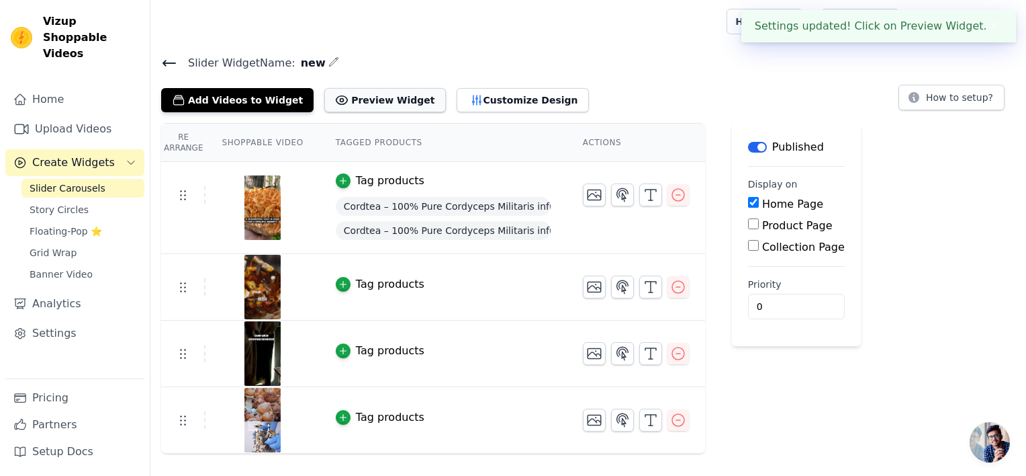
click at [379, 99] on button "Preview Widget" at bounding box center [384, 100] width 121 height 24
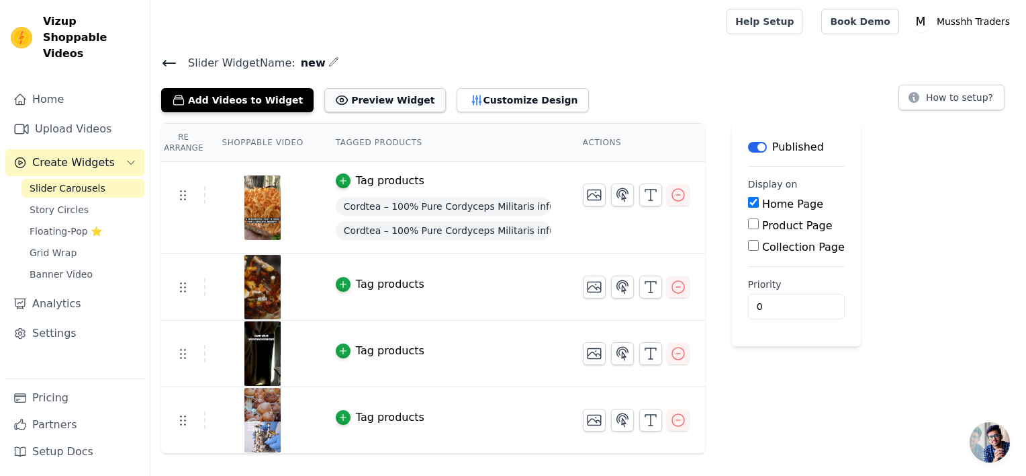
click at [375, 97] on button "Preview Widget" at bounding box center [384, 100] width 121 height 24
click at [470, 100] on button "Customize Design" at bounding box center [523, 100] width 132 height 24
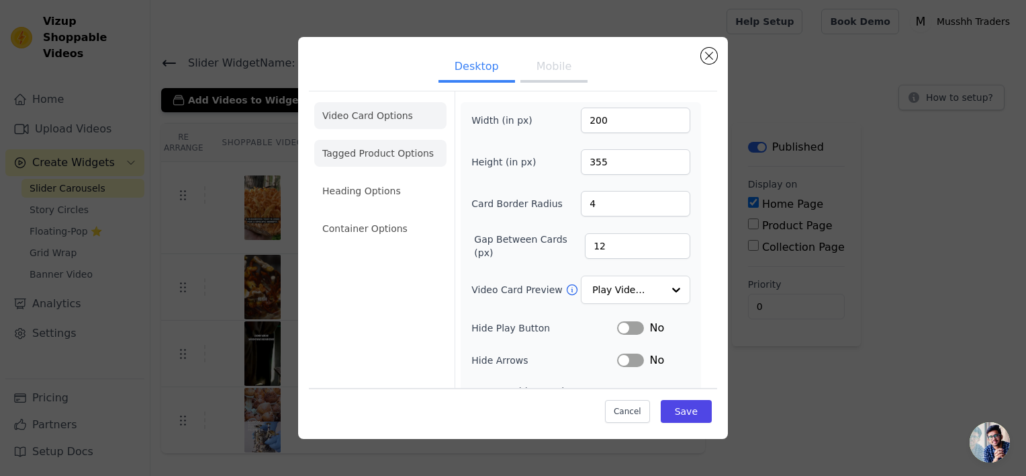
click at [402, 215] on li "Tagged Product Options" at bounding box center [380, 228] width 132 height 27
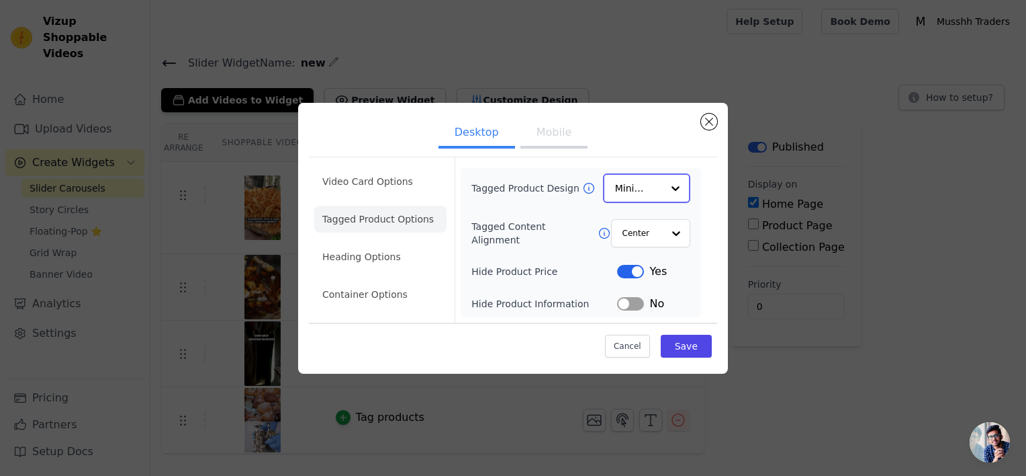
click at [623, 183] on input "Tagged Product Design" at bounding box center [638, 188] width 47 height 27
click at [672, 249] on div "Overlay" at bounding box center [646, 248] width 87 height 28
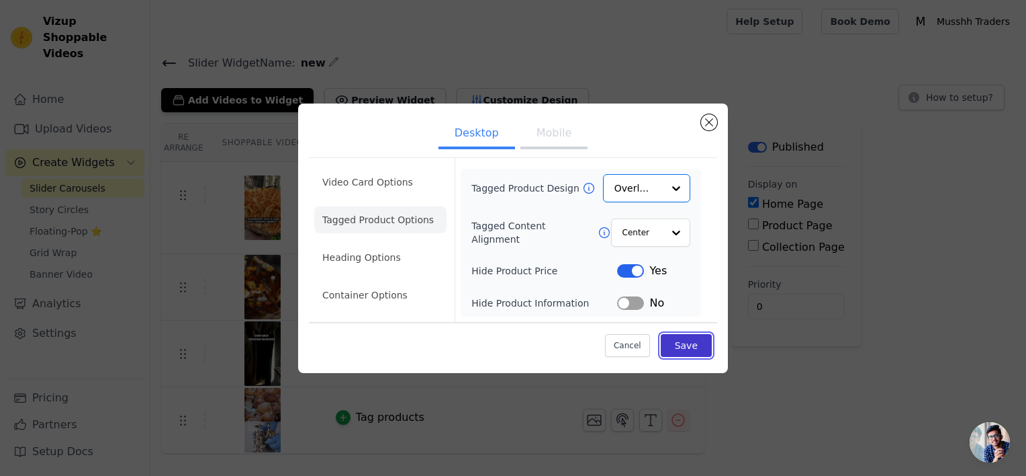
click at [693, 349] on button "Save" at bounding box center [686, 345] width 51 height 23
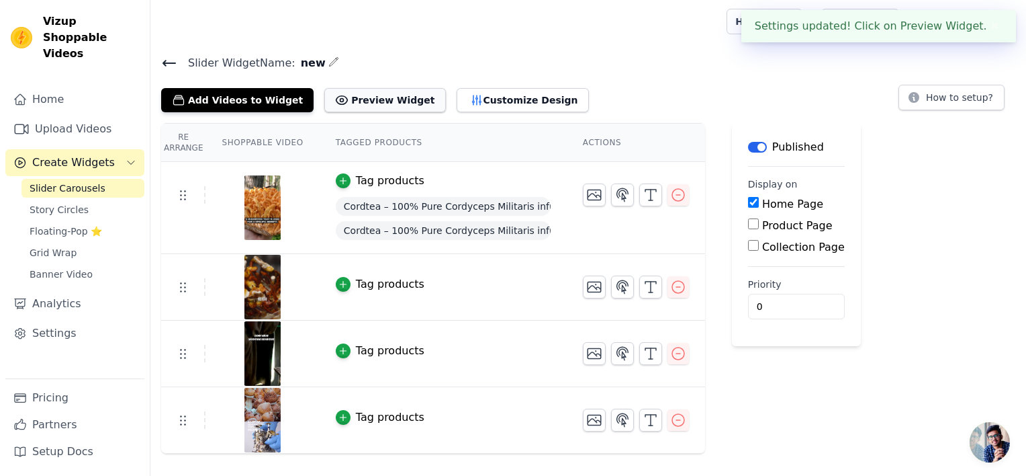
click at [396, 100] on button "Preview Widget" at bounding box center [384, 100] width 121 height 24
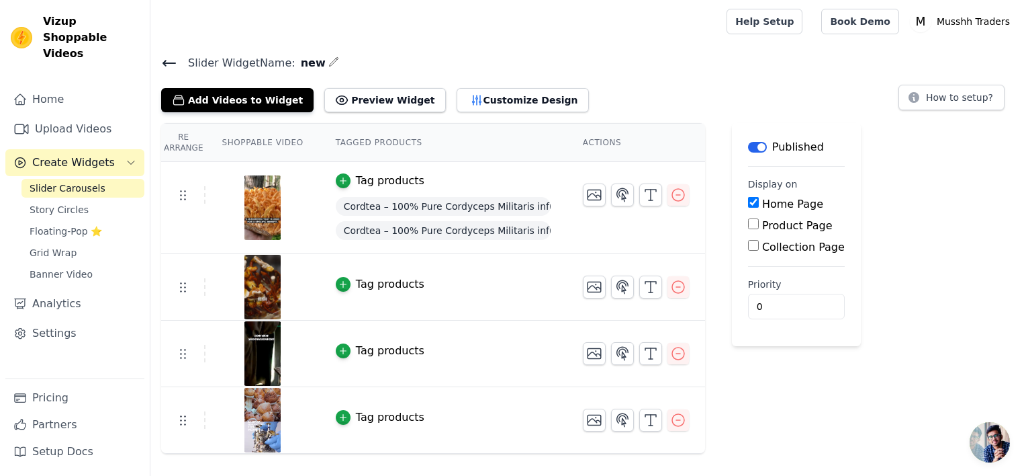
click at [732, 398] on div "Label Published Display on Home Page Product Page Collection Page Priority 0" at bounding box center [796, 288] width 129 height 330
click at [261, 109] on button "Add Videos to Widget" at bounding box center [237, 100] width 152 height 24
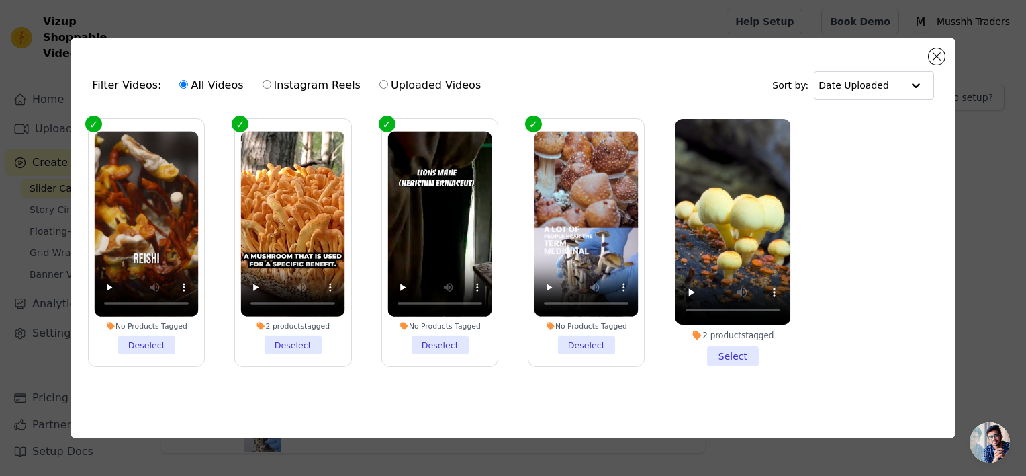
click at [734, 349] on li "2 products tagged Select" at bounding box center [733, 242] width 116 height 247
click at [0, 0] on input "2 products tagged Select" at bounding box center [0, 0] width 0 height 0
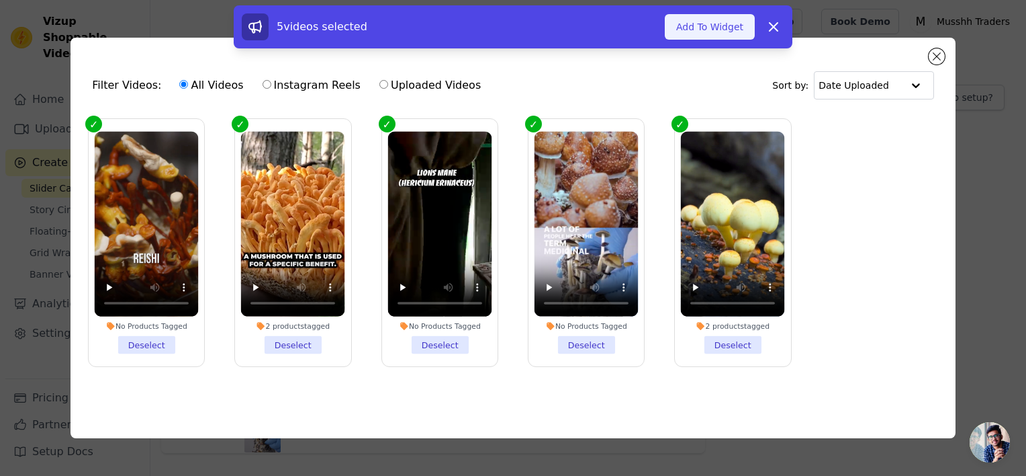
click at [712, 24] on button "Add To Widget" at bounding box center [710, 27] width 90 height 26
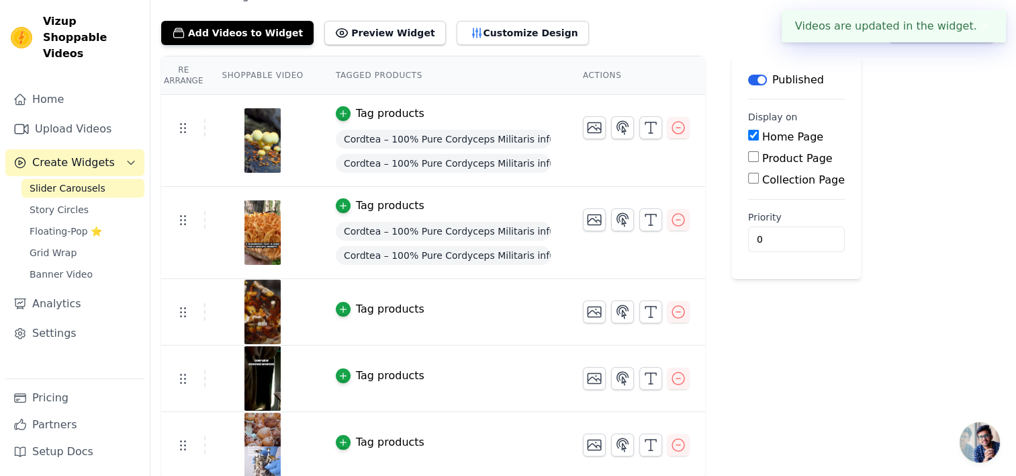
scroll to position [68, 0]
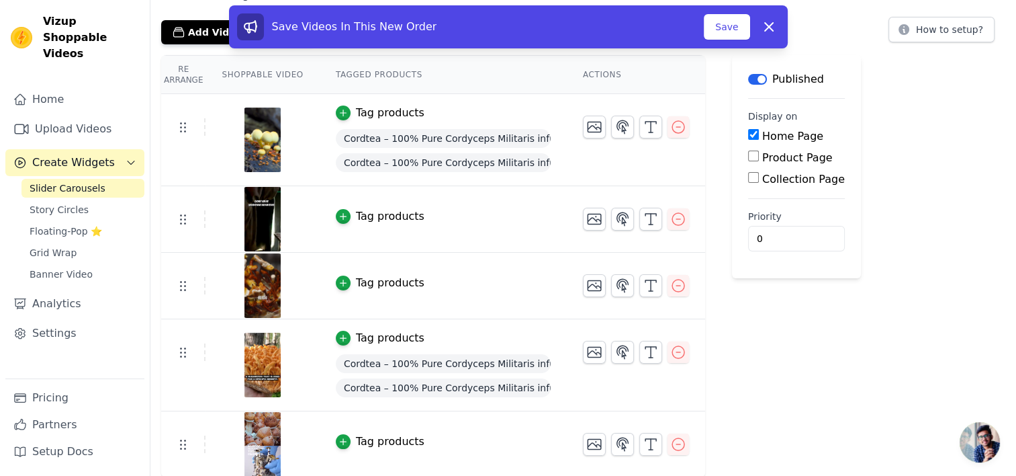
click at [766, 353] on div "Label Published Display on Home Page Product Page Collection Page Priority 0" at bounding box center [796, 266] width 129 height 423
click at [729, 23] on button "Save" at bounding box center [727, 27] width 46 height 26
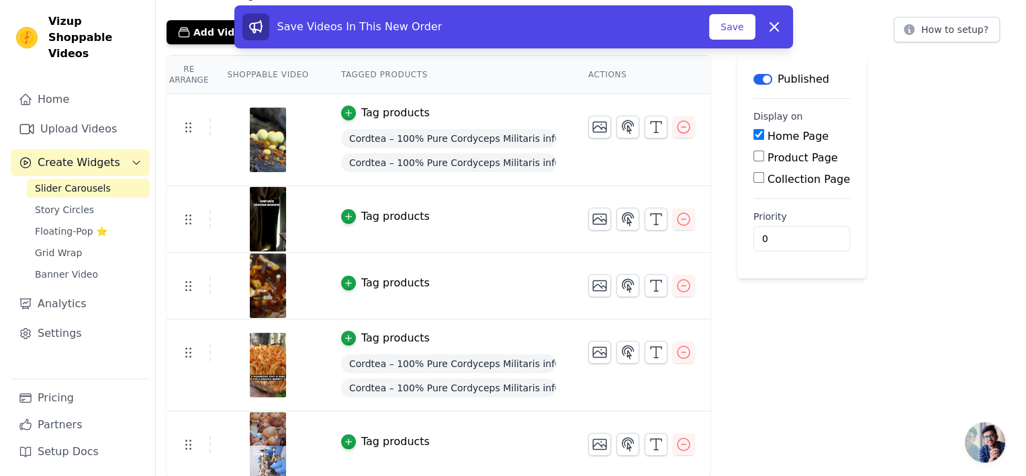
scroll to position [0, 0]
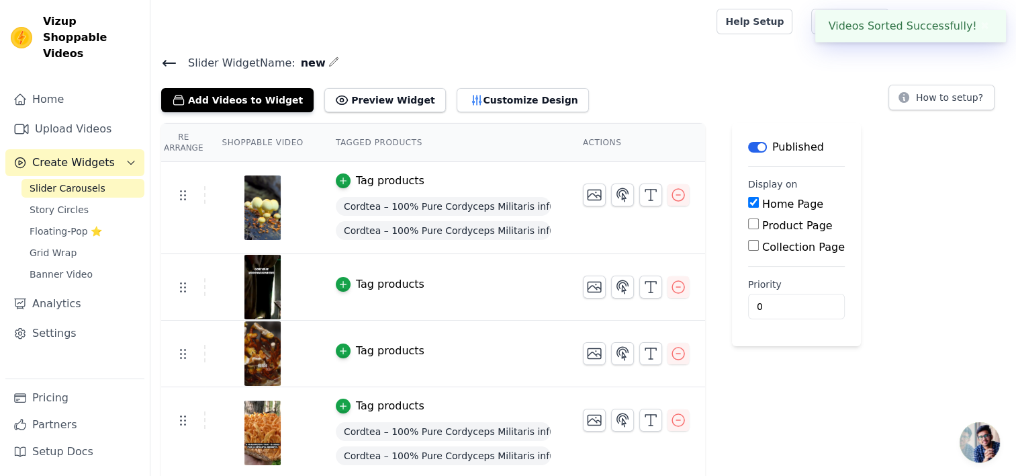
click at [903, 246] on div "Re Arrange Shoppable Video Tagged Products Actions Tag products Cordtea – 100% …" at bounding box center [583, 334] width 866 height 423
click at [519, 103] on button "Customize Design" at bounding box center [523, 100] width 132 height 24
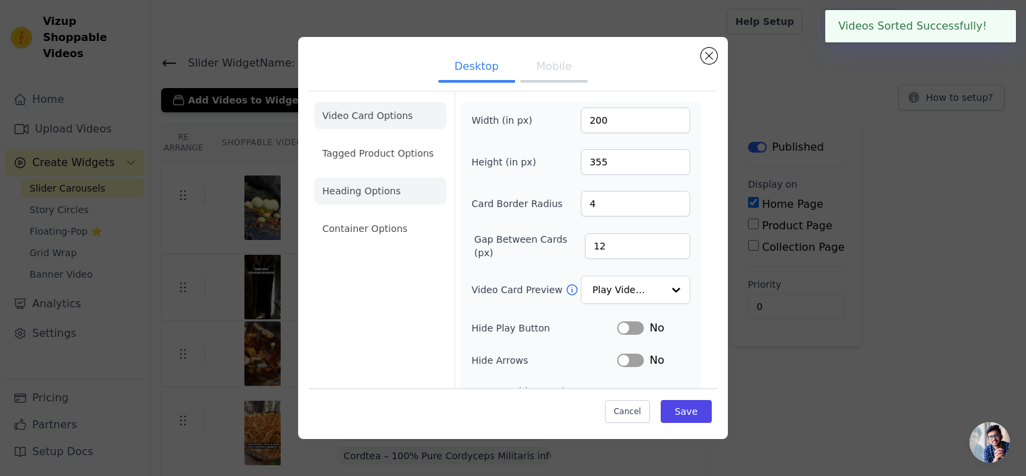
click at [387, 196] on li "Heading Options" at bounding box center [380, 190] width 132 height 27
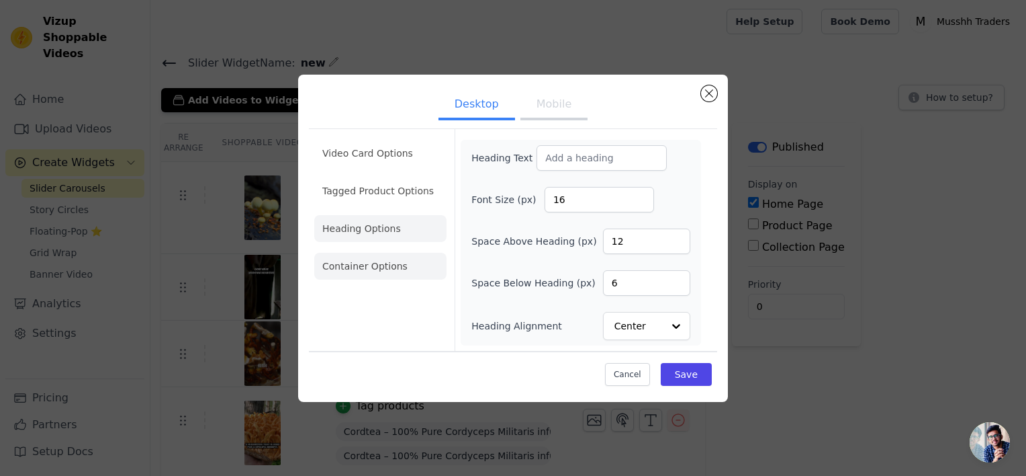
click at [365, 271] on li "Container Options" at bounding box center [380, 266] width 132 height 27
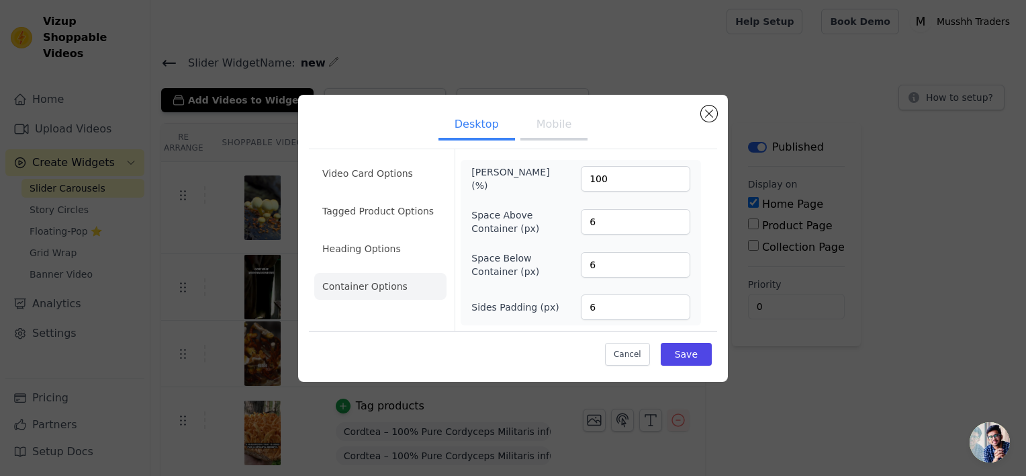
click at [543, 140] on button "Mobile" at bounding box center [554, 126] width 67 height 30
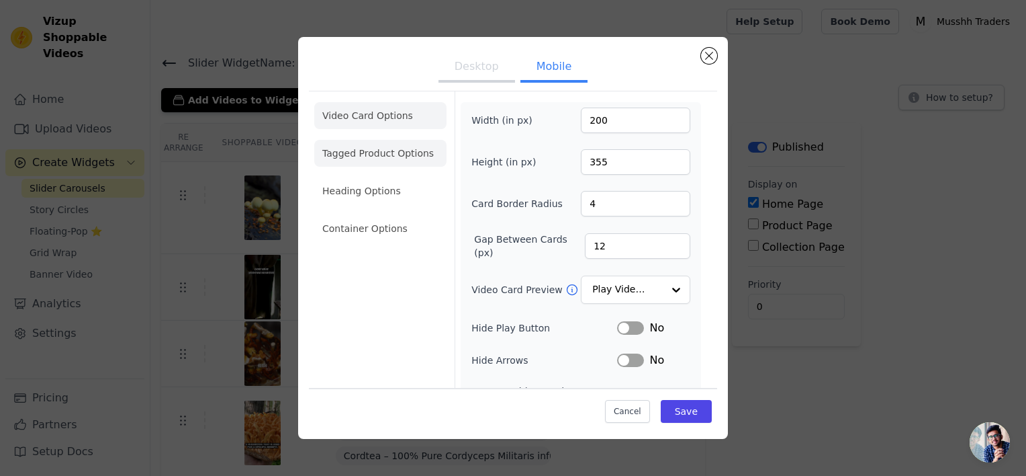
click at [414, 215] on li "Tagged Product Options" at bounding box center [380, 228] width 132 height 27
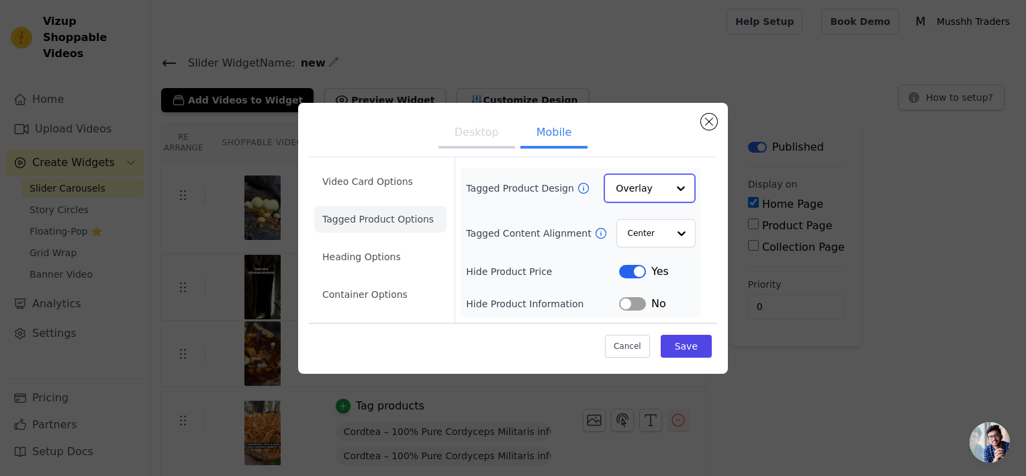
click at [680, 188] on div at bounding box center [681, 188] width 27 height 27
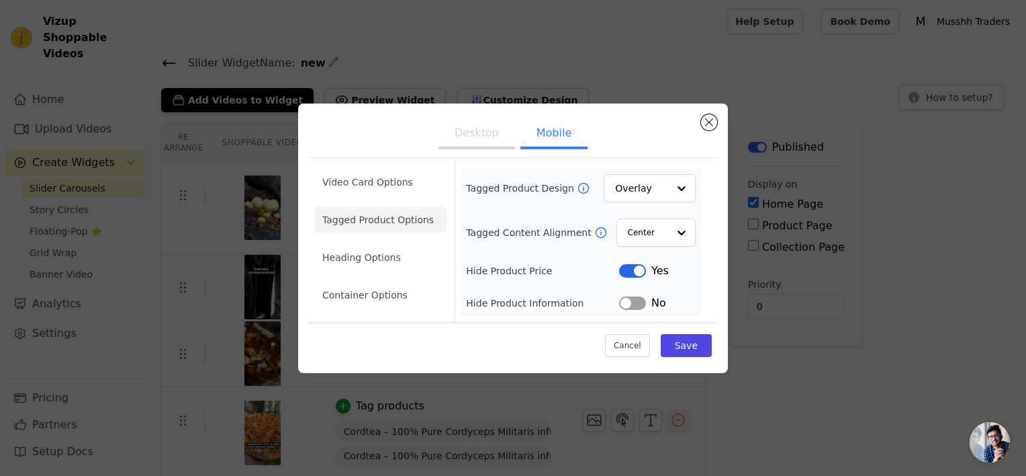
click at [496, 134] on button "Desktop" at bounding box center [477, 135] width 77 height 30
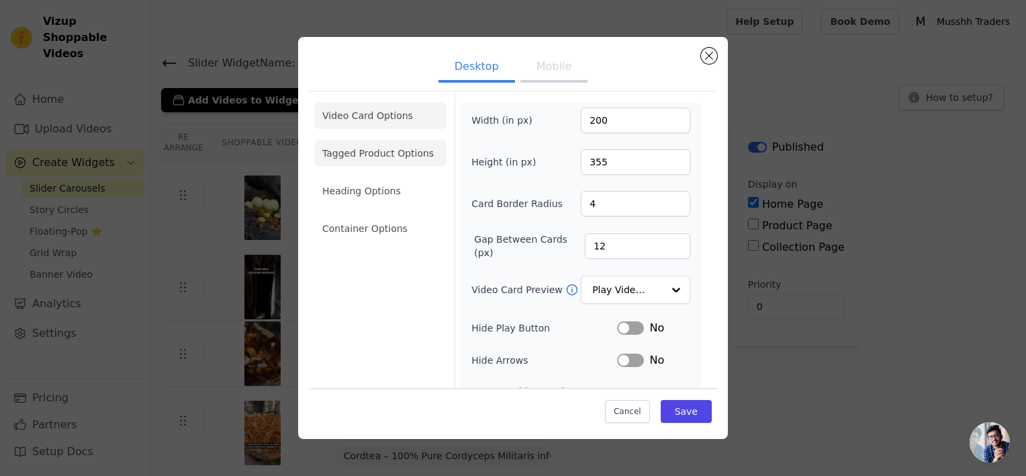
click at [402, 215] on li "Tagged Product Options" at bounding box center [380, 228] width 132 height 27
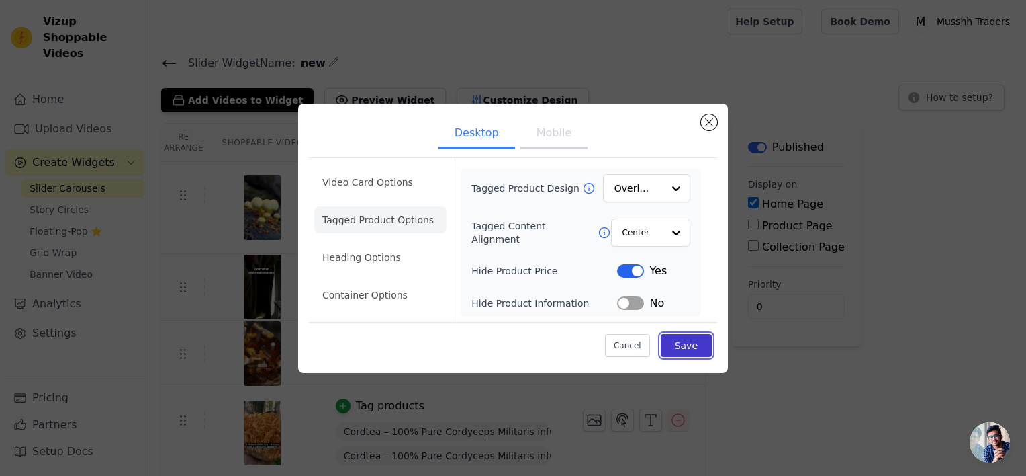
click at [678, 339] on button "Save" at bounding box center [686, 345] width 51 height 23
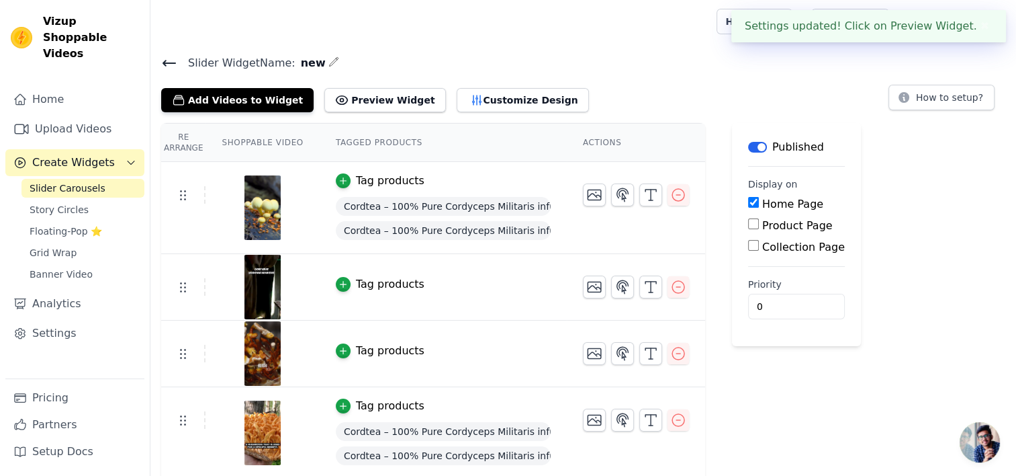
click at [895, 177] on div "Re Arrange Shoppable Video Tagged Products Actions Tag products Cordtea – 100% …" at bounding box center [583, 334] width 866 height 423
click at [916, 104] on button "How to setup?" at bounding box center [942, 98] width 106 height 26
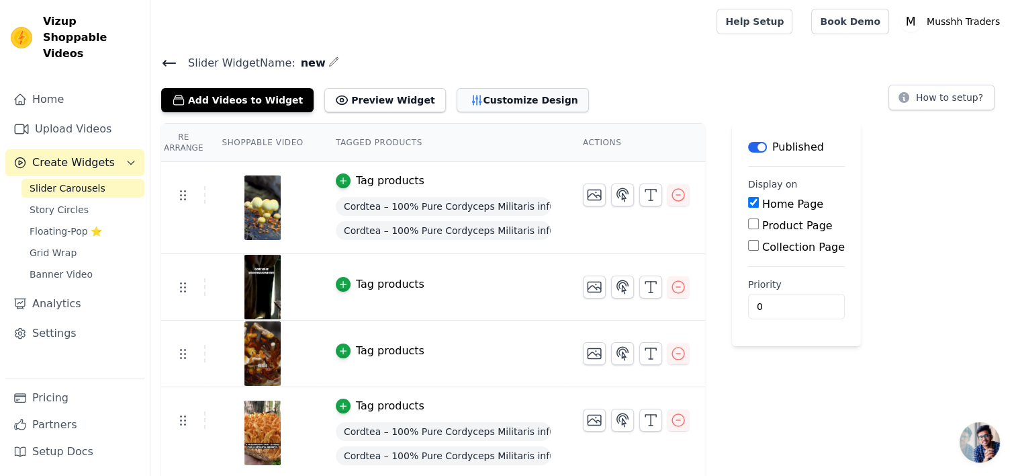
click at [486, 105] on button "Customize Design" at bounding box center [523, 100] width 132 height 24
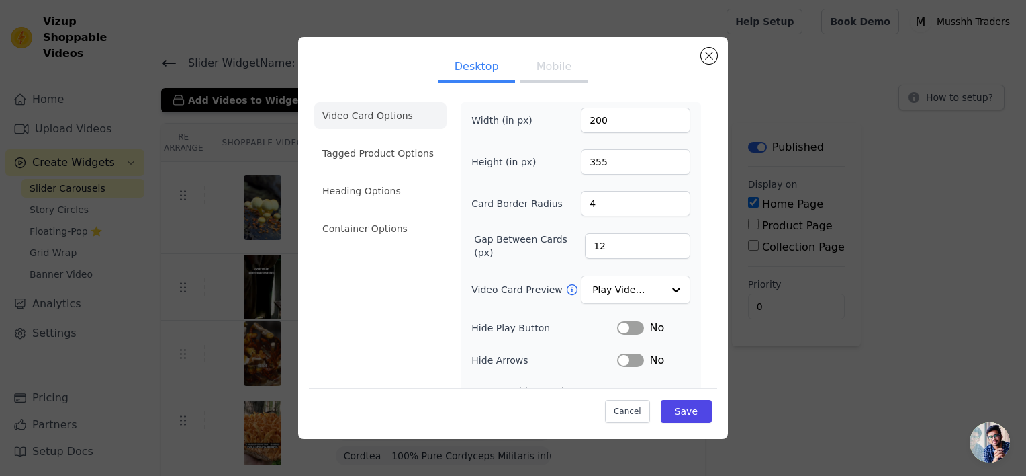
click at [551, 70] on button "Mobile" at bounding box center [554, 68] width 67 height 30
click at [639, 236] on input "12" at bounding box center [637, 246] width 105 height 26
type input "1"
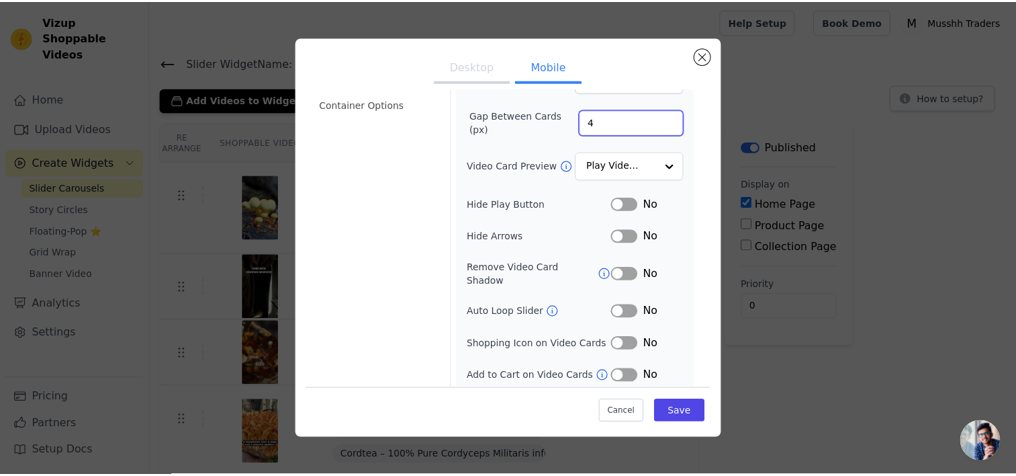
scroll to position [148, 0]
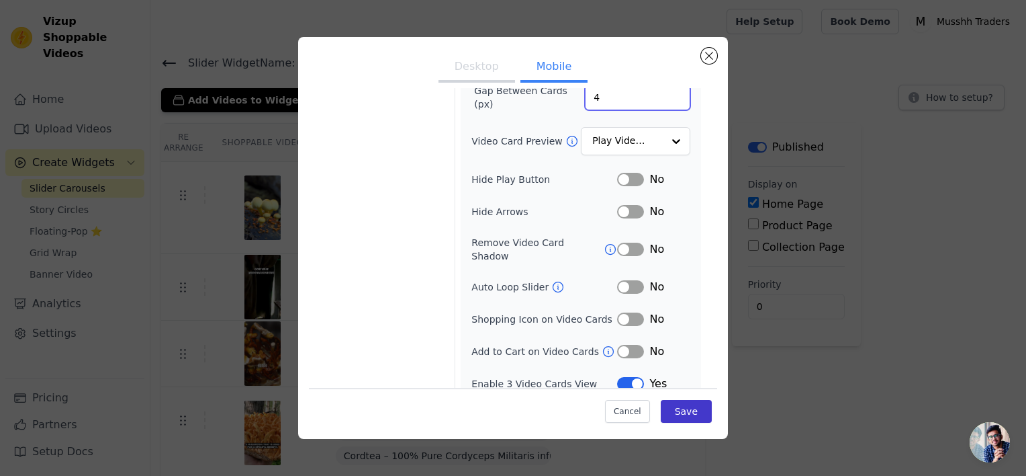
type input "4"
click at [664, 416] on button "Save" at bounding box center [686, 411] width 51 height 23
